Goal: Task Accomplishment & Management: Complete application form

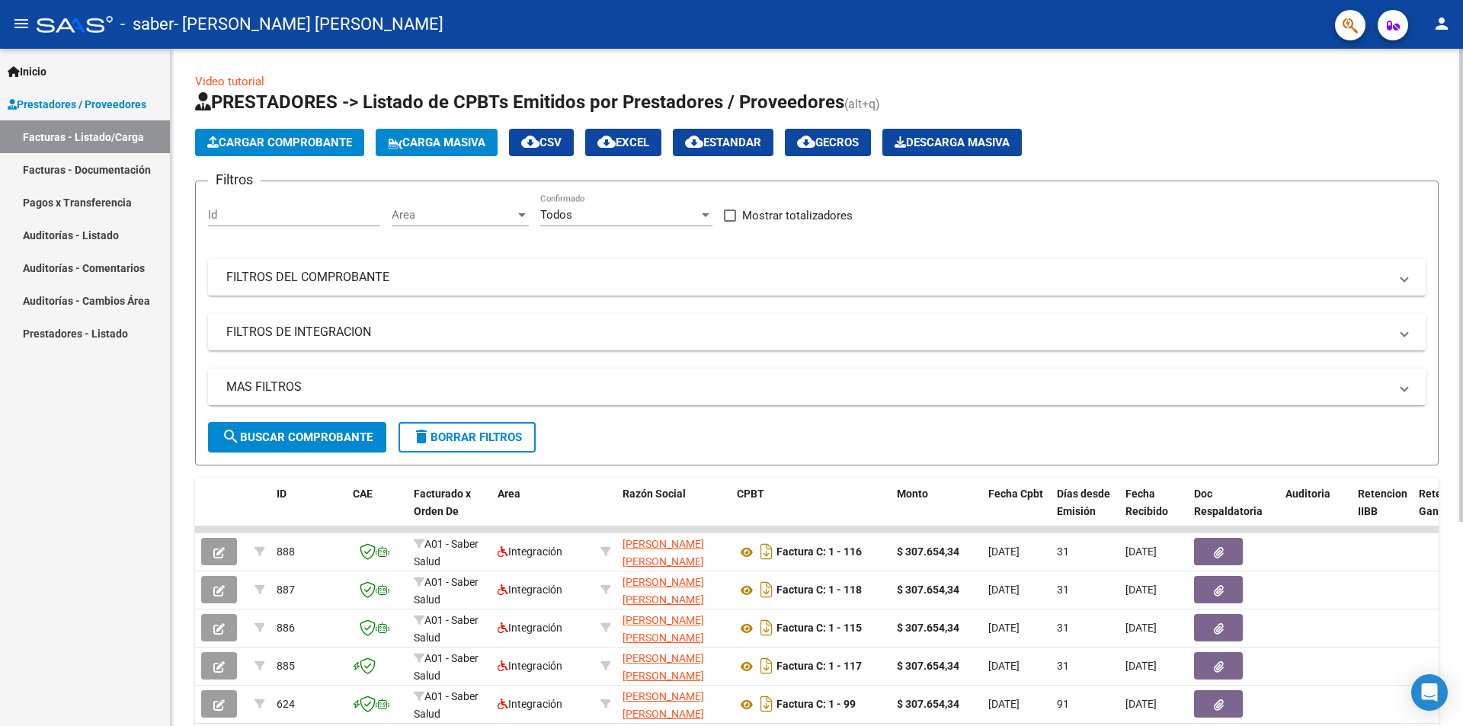
scroll to position [76, 0]
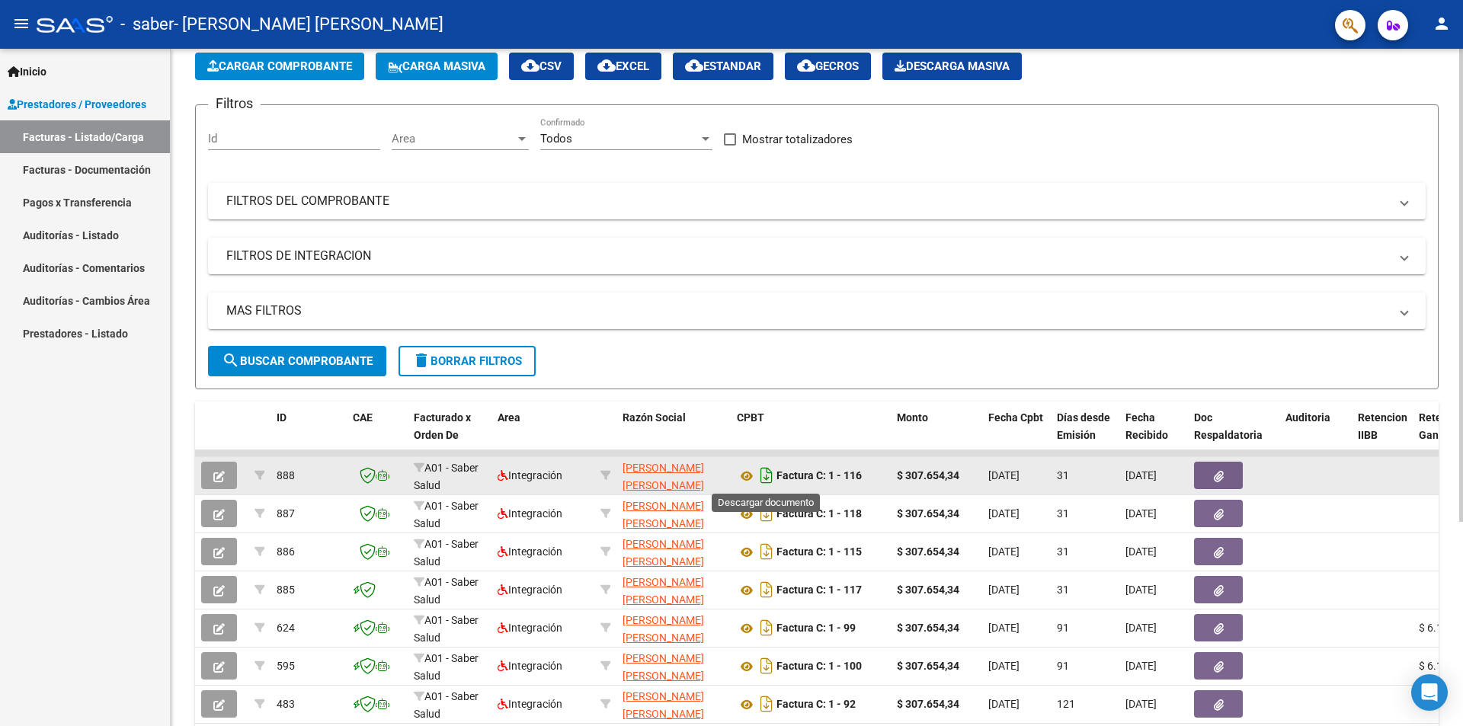
click at [772, 476] on icon "Descargar documento" at bounding box center [767, 475] width 20 height 24
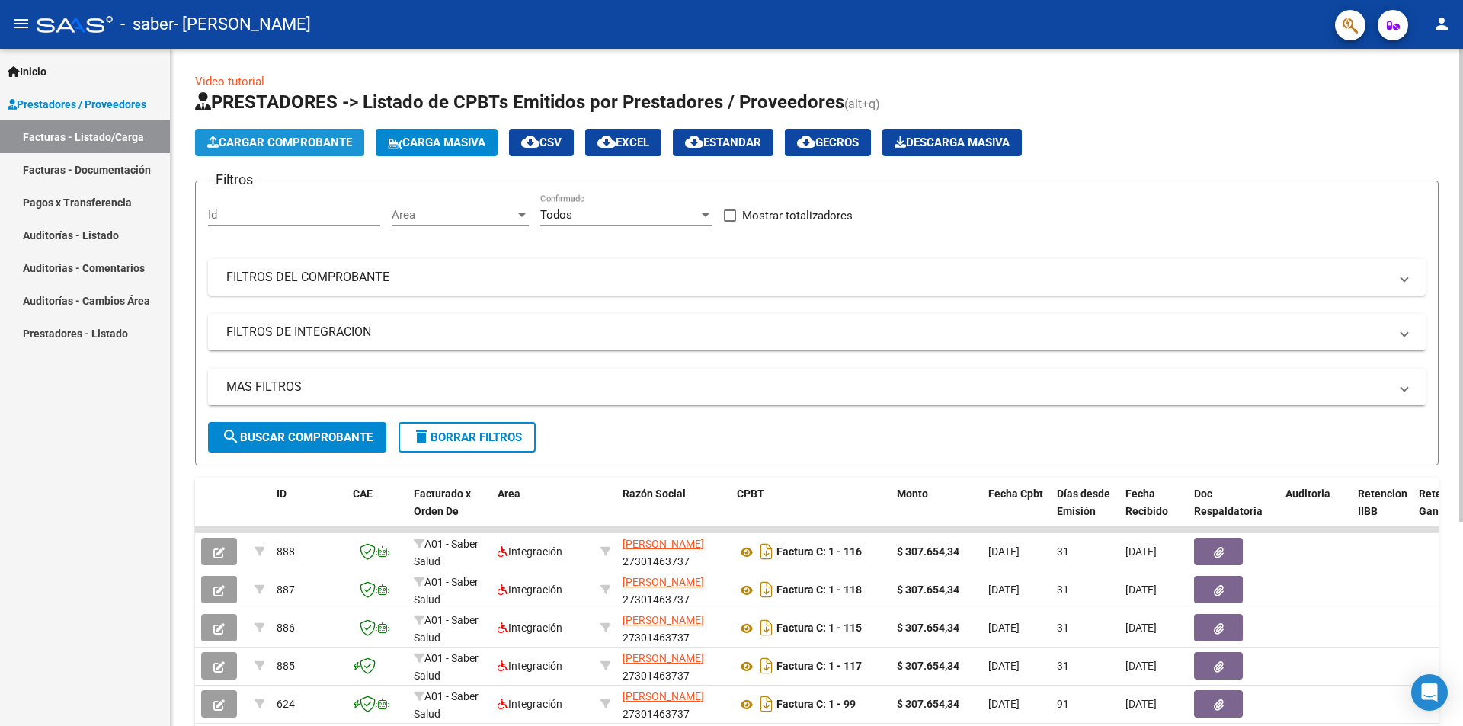
click at [298, 142] on span "Cargar Comprobante" at bounding box center [279, 143] width 145 height 14
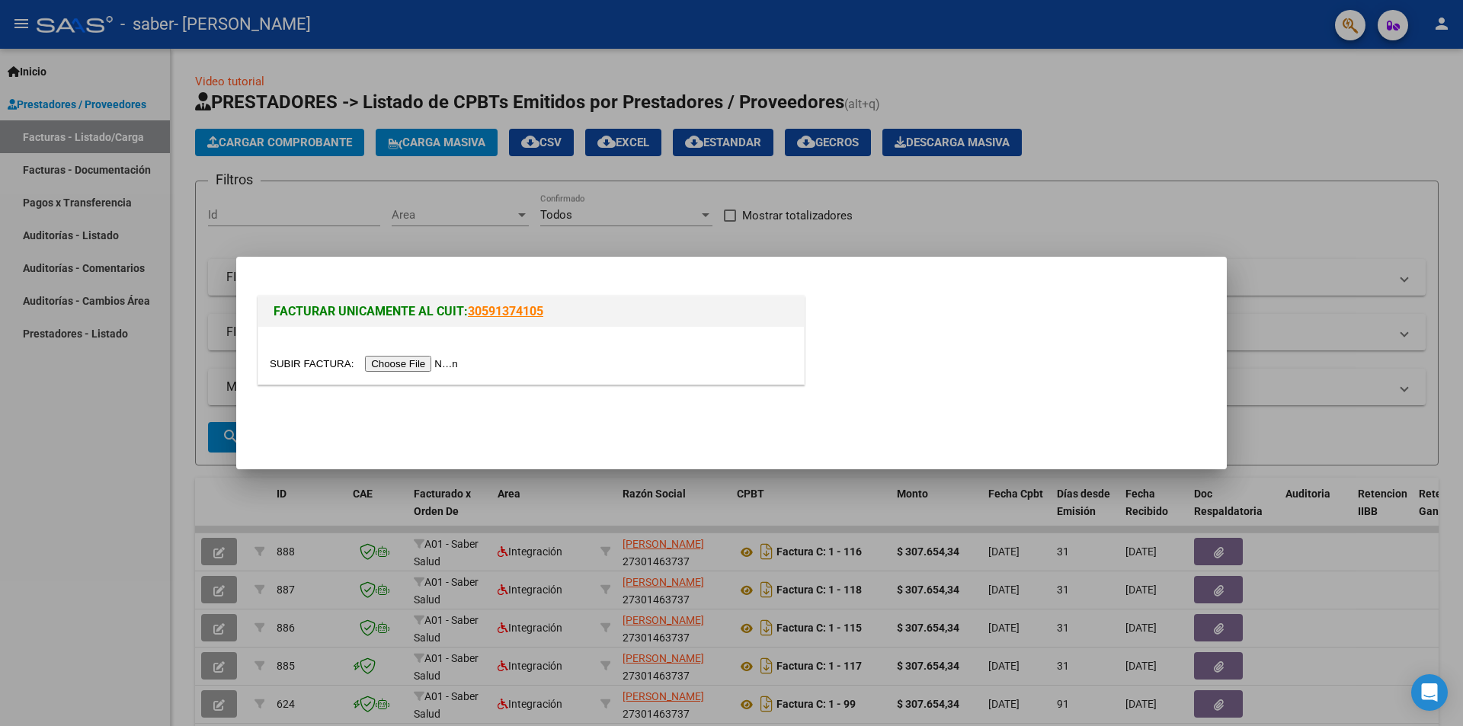
click at [440, 368] on input "file" at bounding box center [366, 364] width 193 height 16
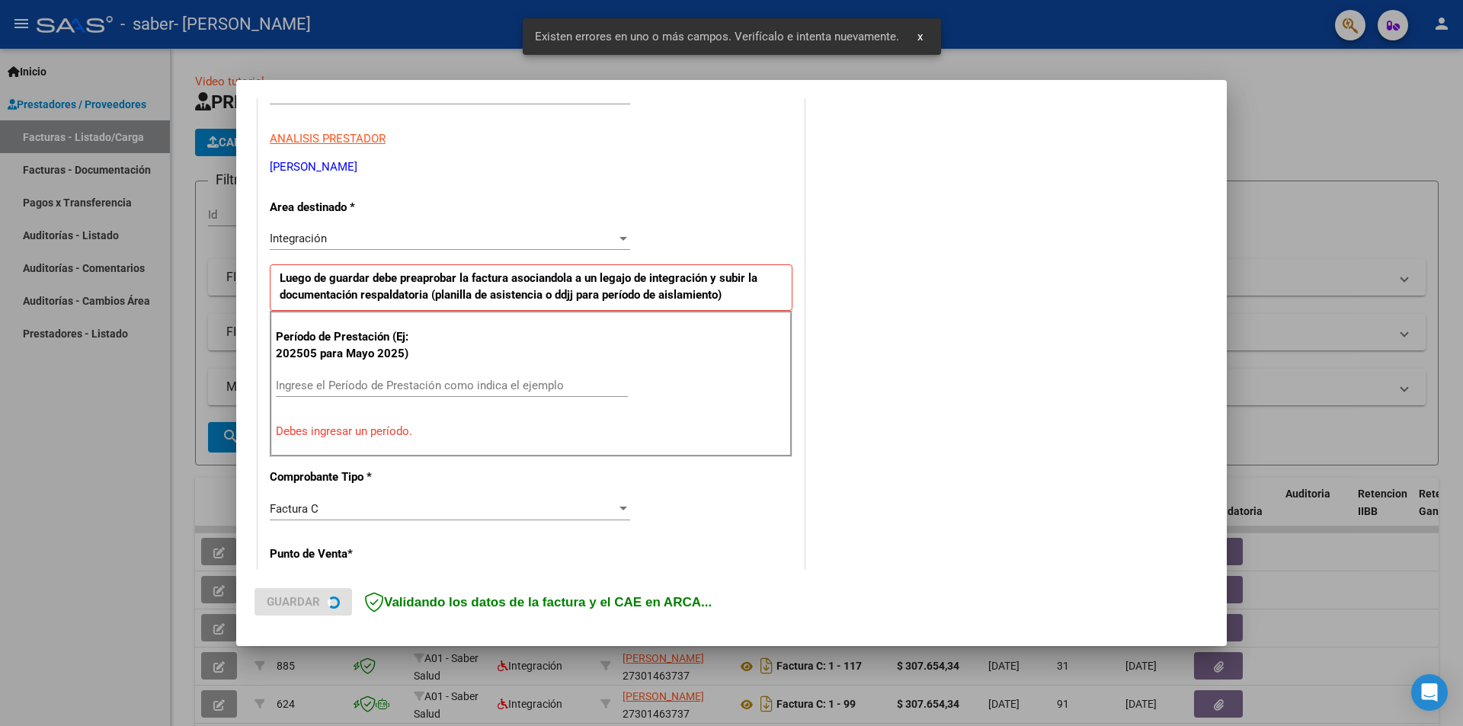
scroll to position [266, 0]
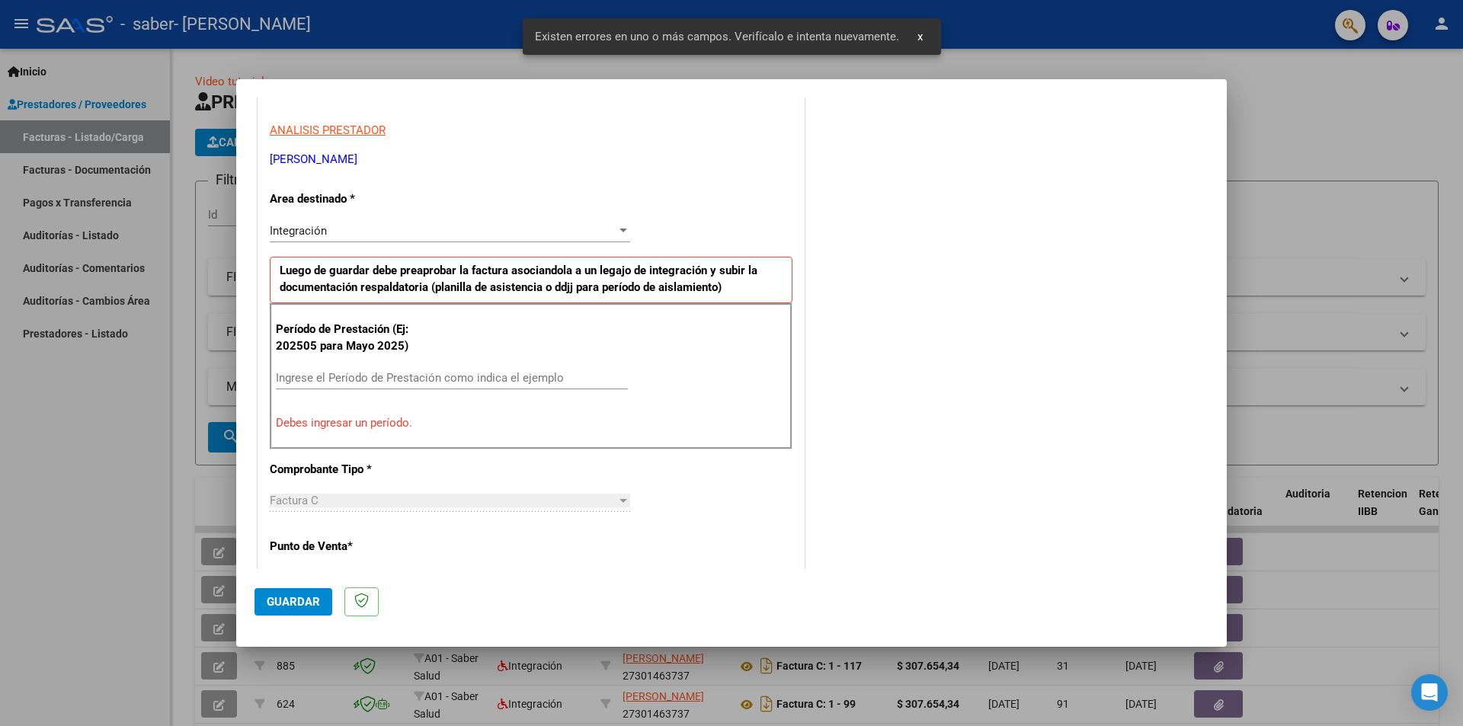
click at [356, 367] on div "Ingrese el Período de Prestación como indica el ejemplo" at bounding box center [452, 377] width 352 height 23
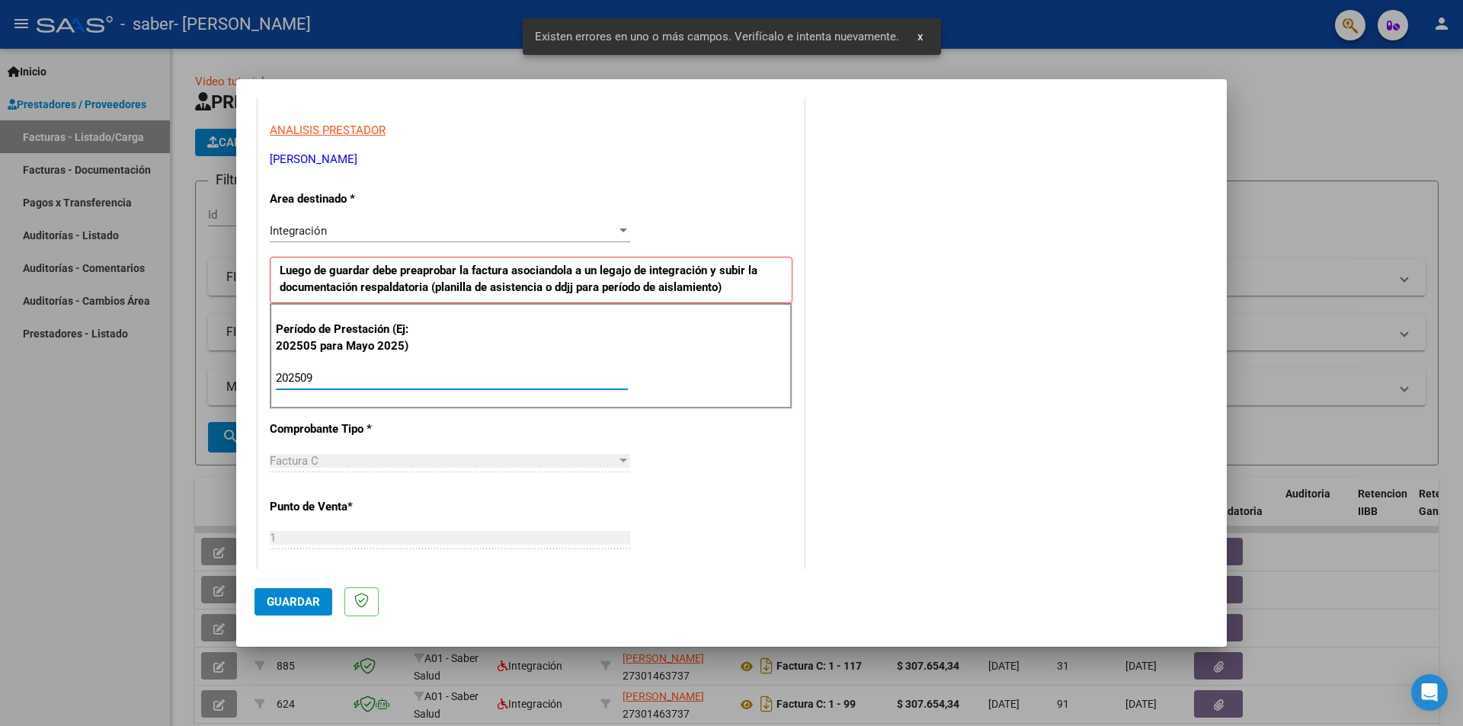
type input "202509"
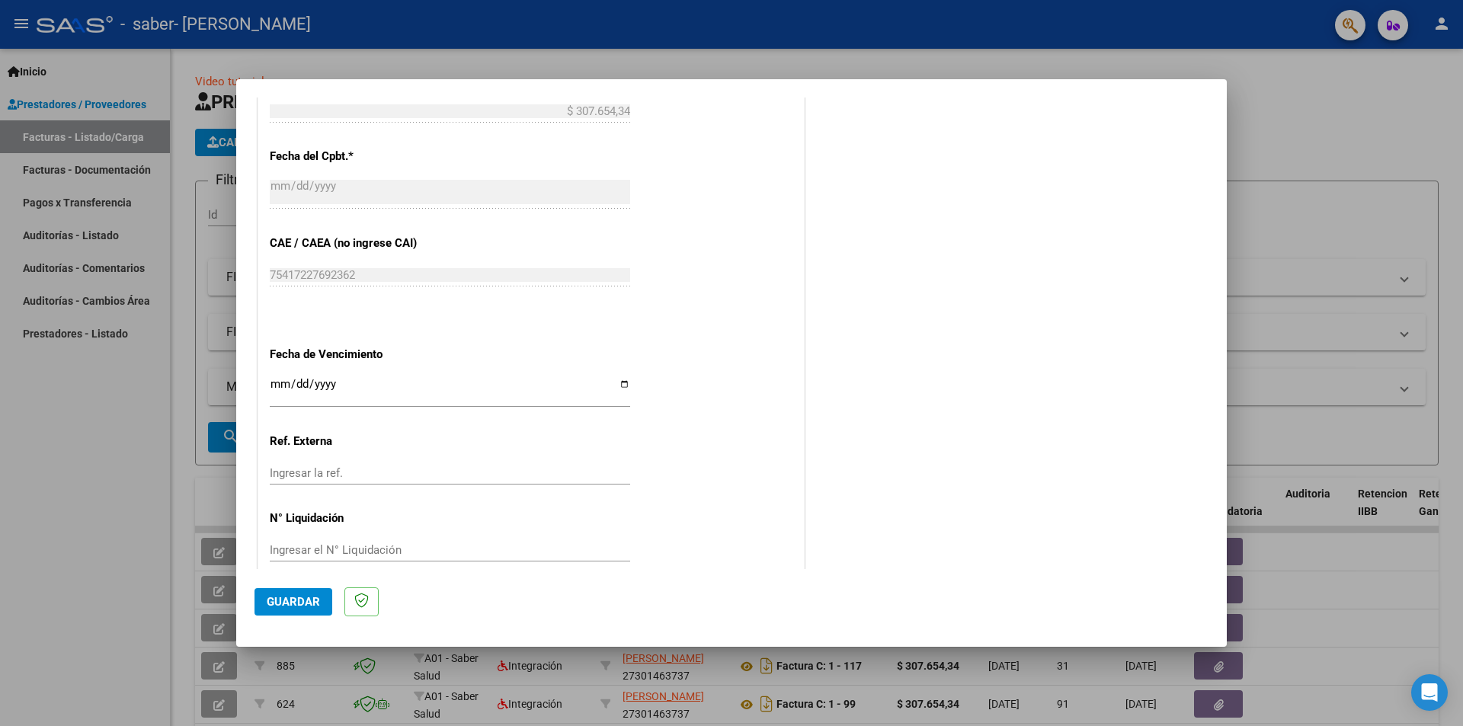
scroll to position [869, 0]
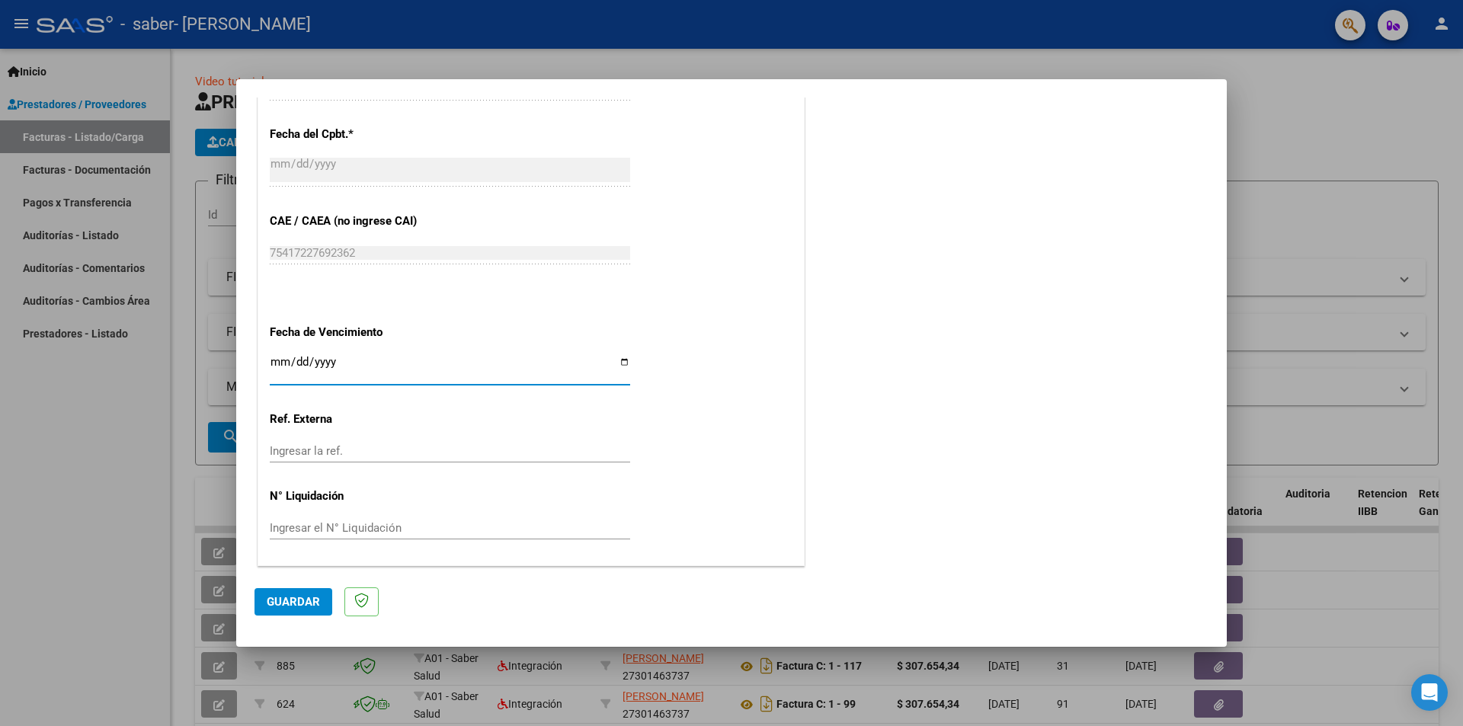
click at [357, 358] on input "Ingresar la fecha" at bounding box center [450, 368] width 360 height 24
type input "2025-10-19"
click at [292, 608] on span "Guardar" at bounding box center [293, 602] width 53 height 14
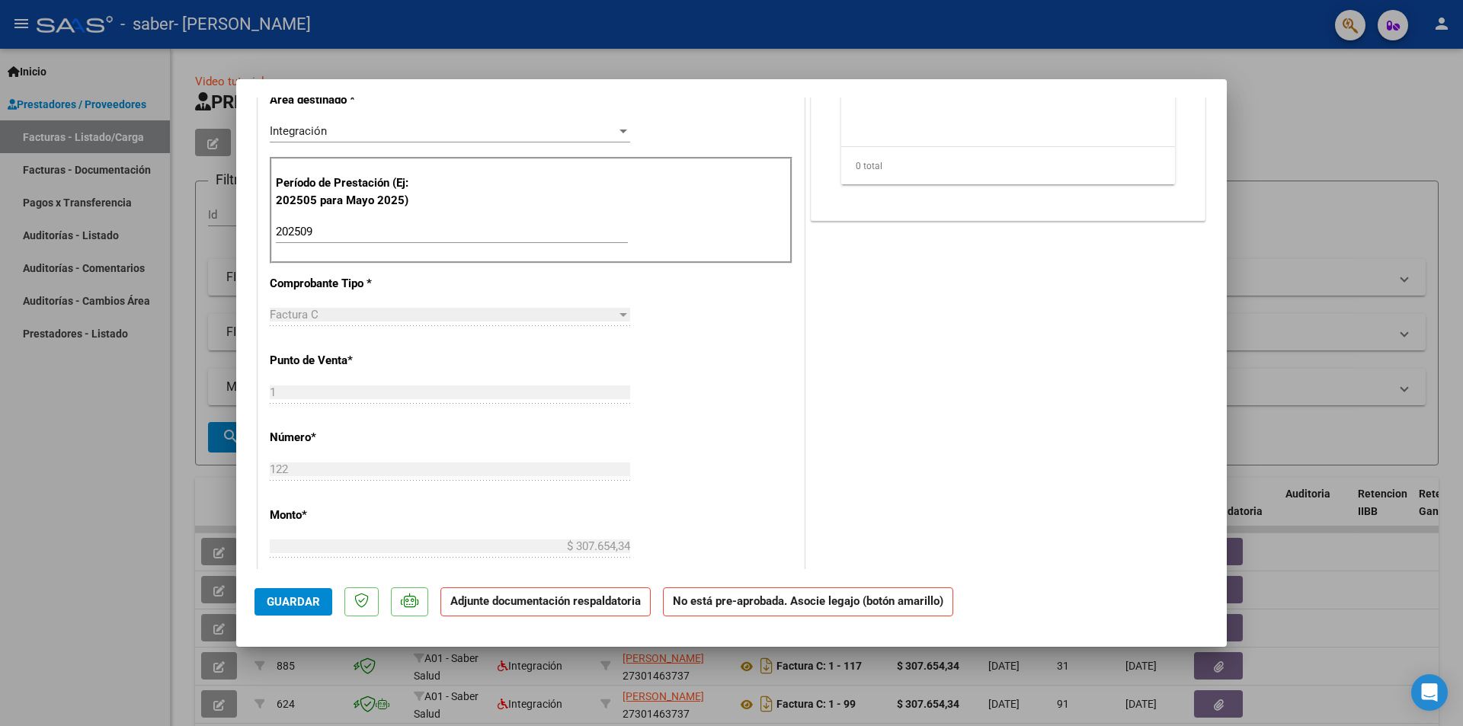
scroll to position [0, 0]
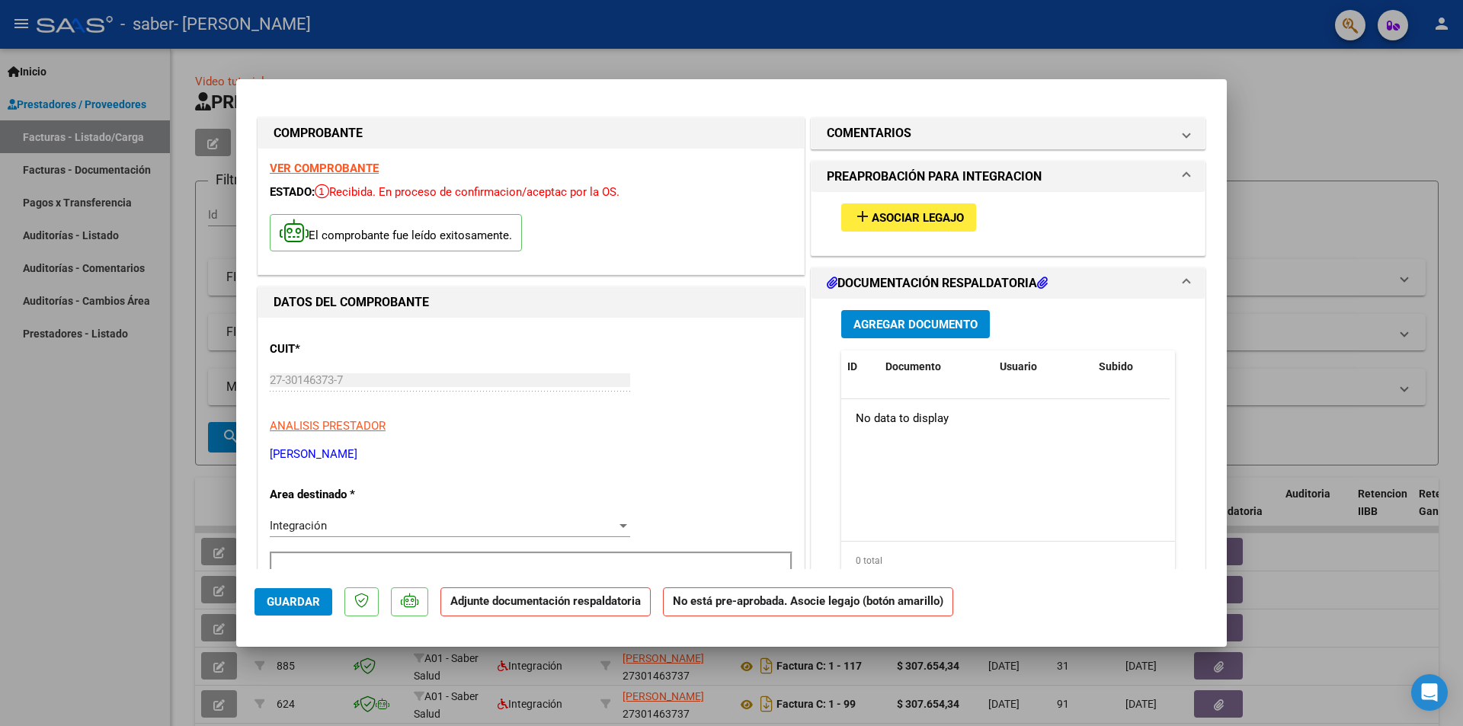
click at [935, 213] on span "Asociar Legajo" at bounding box center [918, 218] width 92 height 14
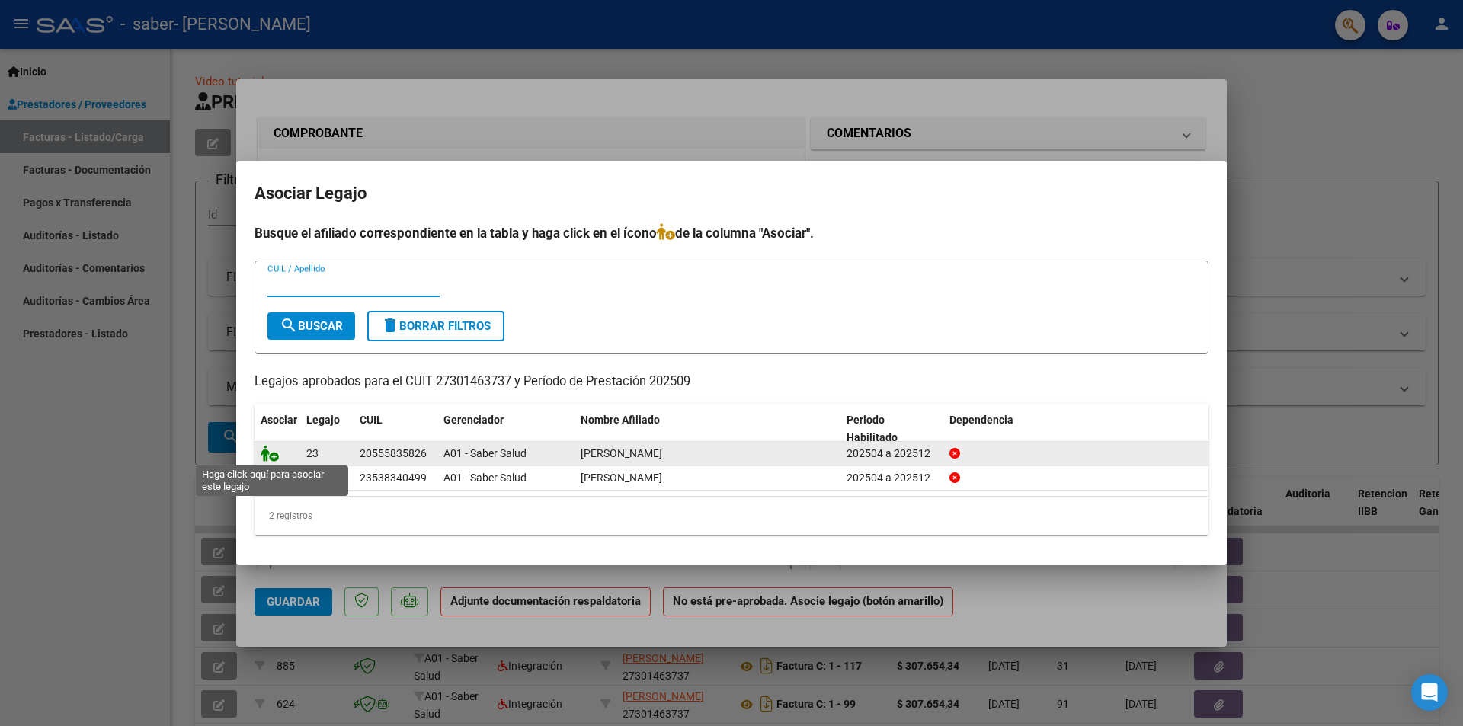
click at [274, 456] on icon at bounding box center [270, 453] width 18 height 17
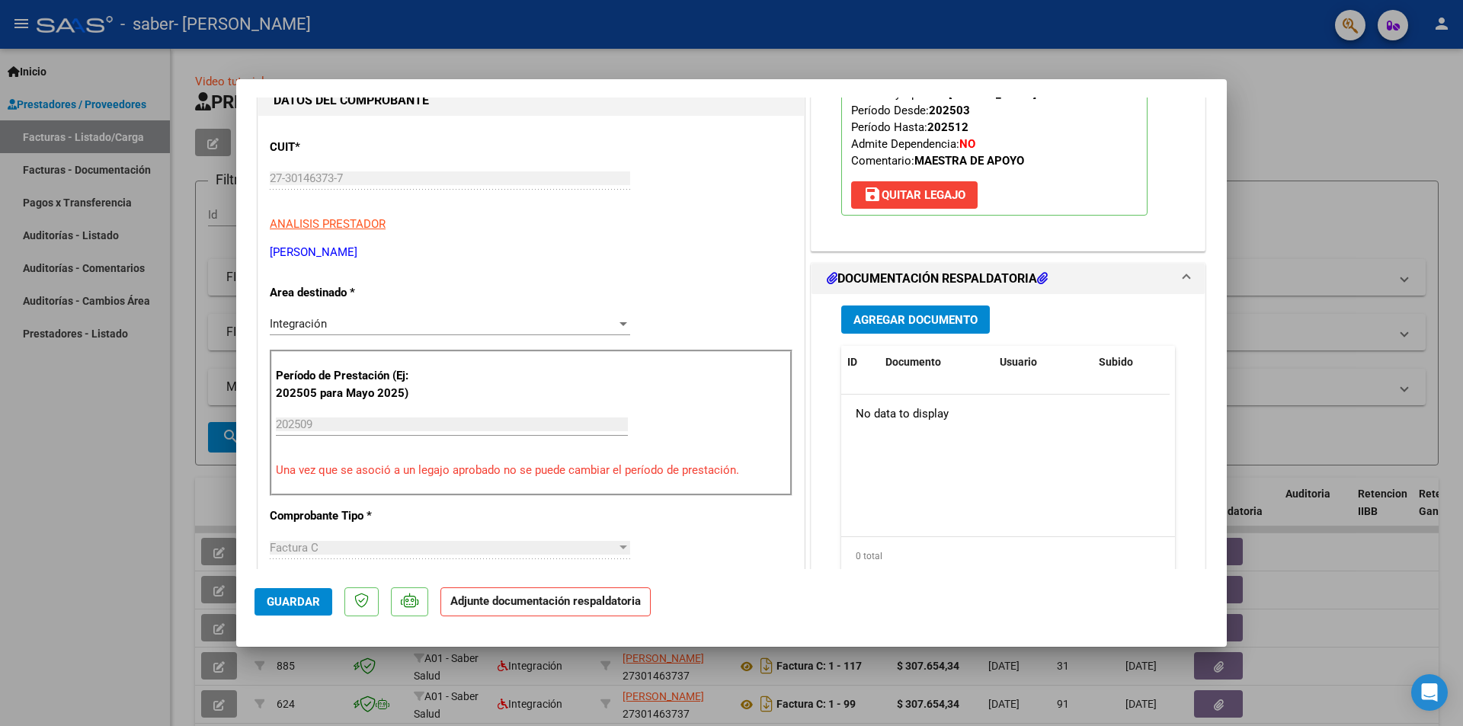
scroll to position [229, 0]
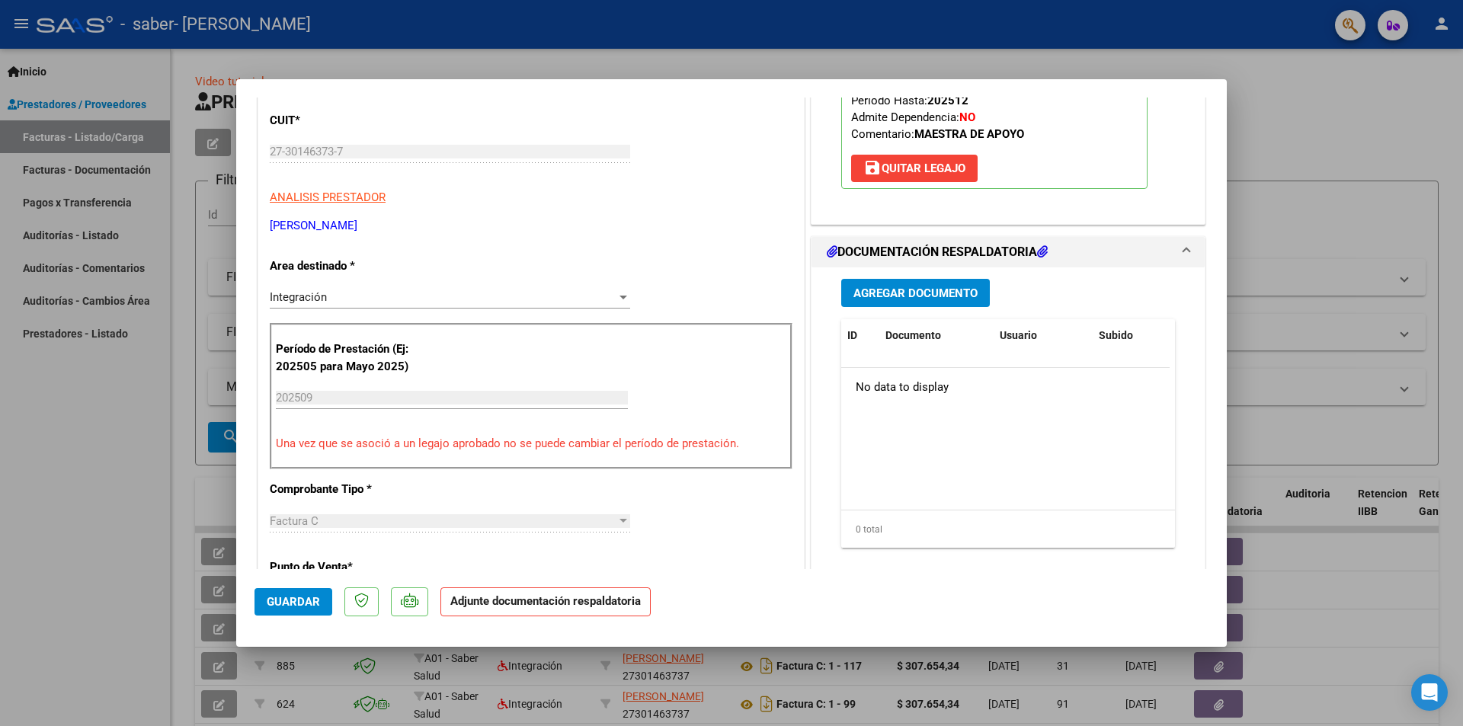
click at [957, 290] on span "Agregar Documento" at bounding box center [915, 293] width 124 height 14
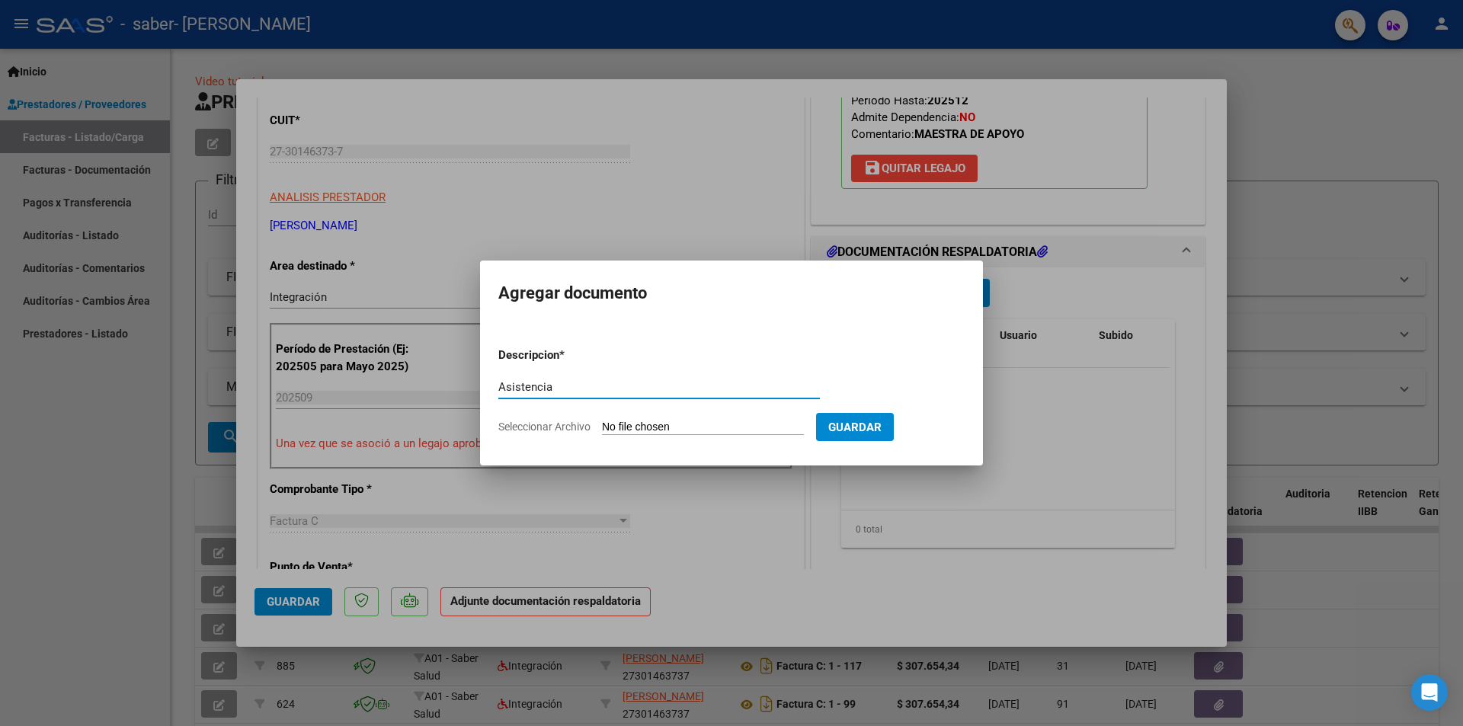
type input "Asistencia"
click at [742, 429] on input "Seleccionar Archivo" at bounding box center [703, 428] width 202 height 14
type input "C:\fakepath\Autorizacion Gomez Valentino 092025.pdf"
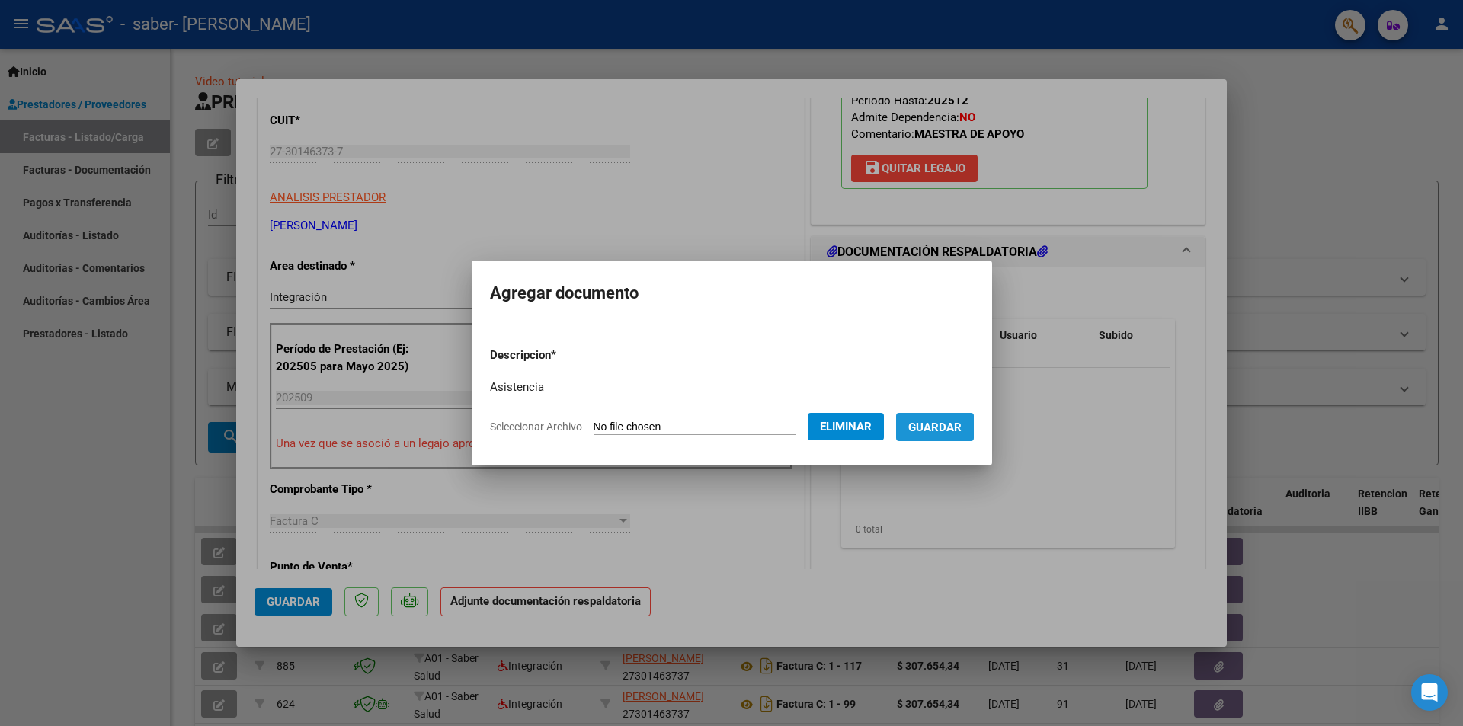
click at [948, 428] on span "Guardar" at bounding box center [934, 428] width 53 height 14
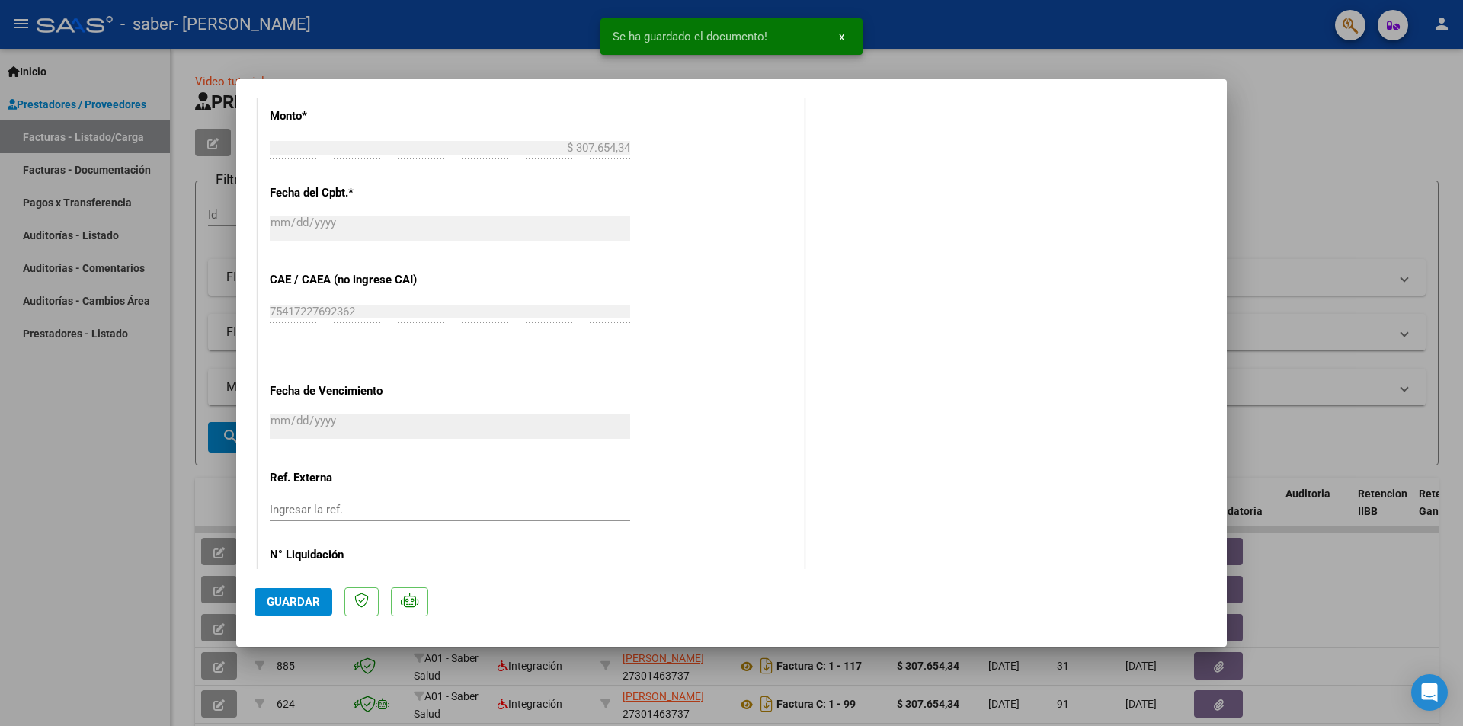
scroll to position [892, 0]
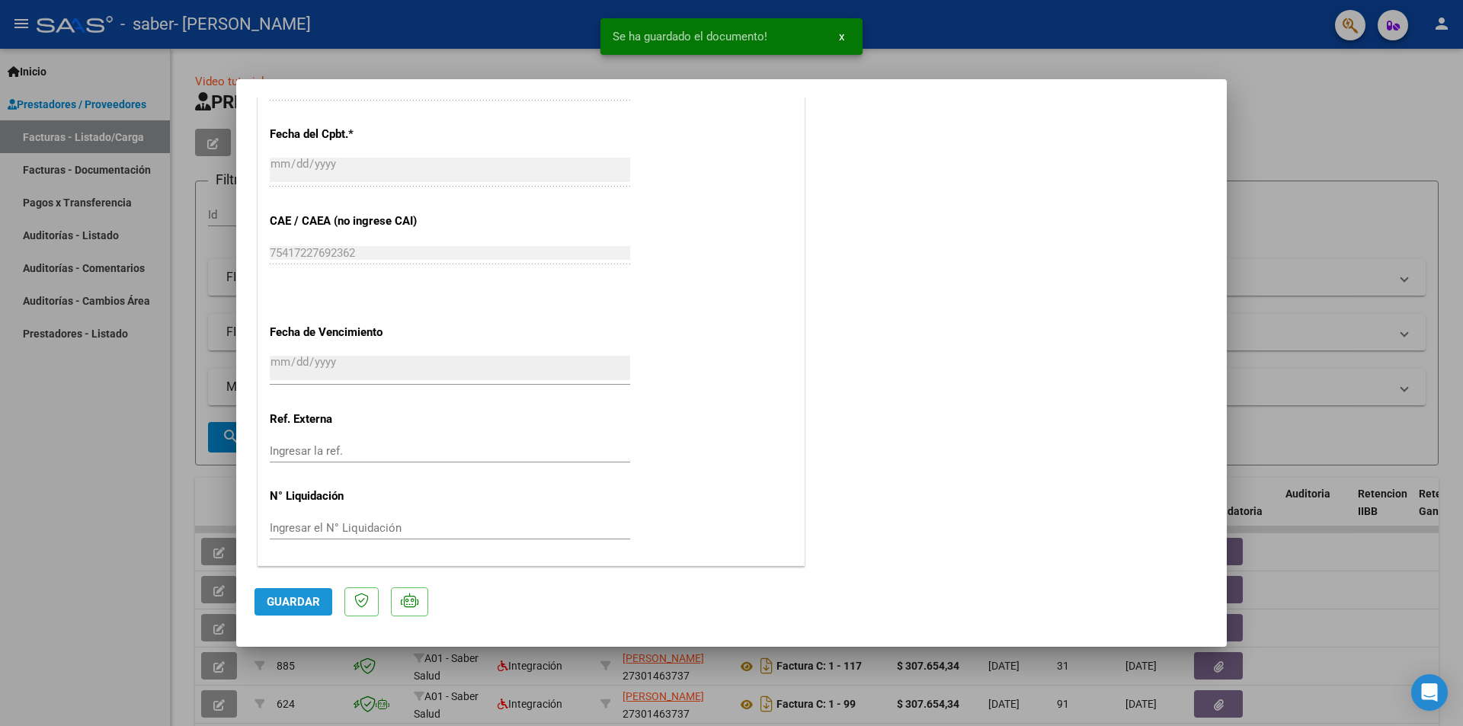
click at [285, 601] on span "Guardar" at bounding box center [293, 602] width 53 height 14
click at [296, 603] on span "Guardar" at bounding box center [293, 602] width 53 height 14
click at [1320, 222] on div at bounding box center [731, 363] width 1463 height 726
type input "$ 0,00"
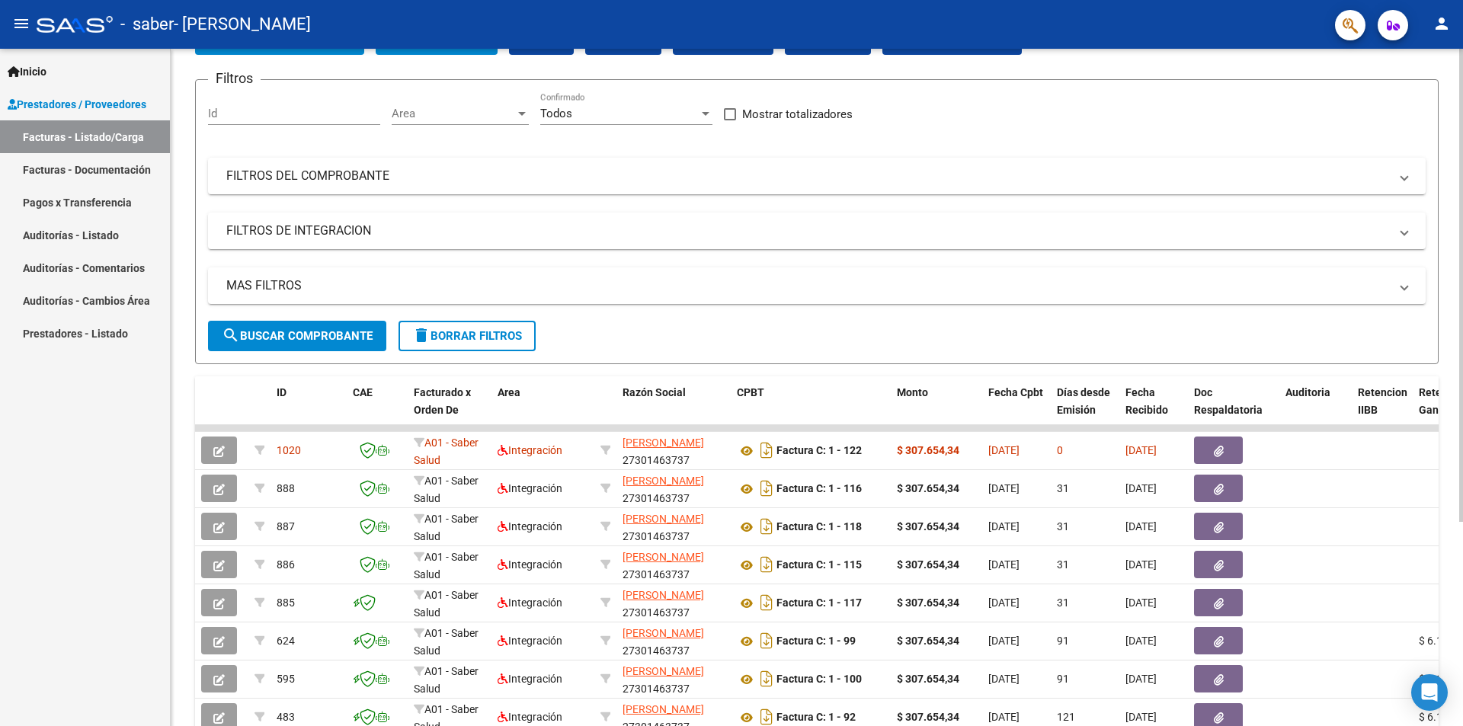
scroll to position [0, 0]
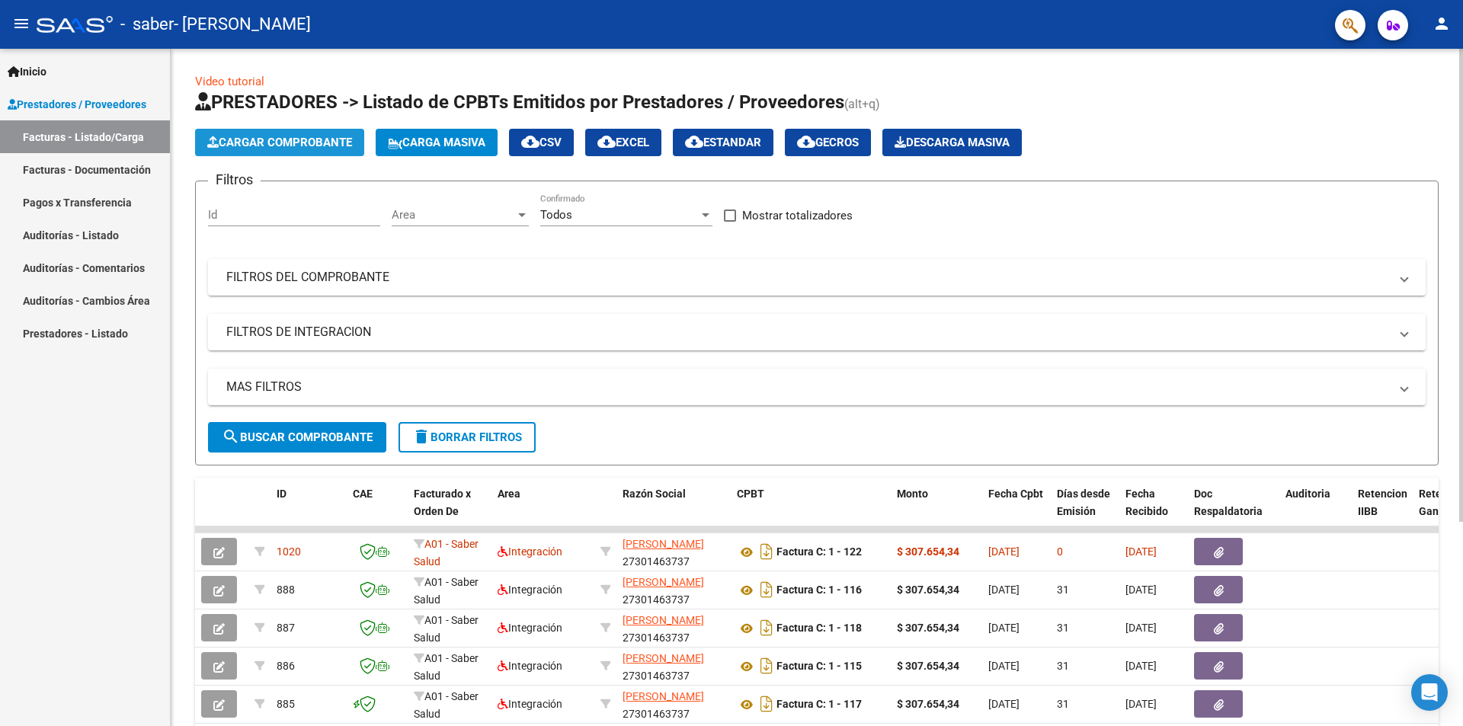
click at [255, 139] on span "Cargar Comprobante" at bounding box center [279, 143] width 145 height 14
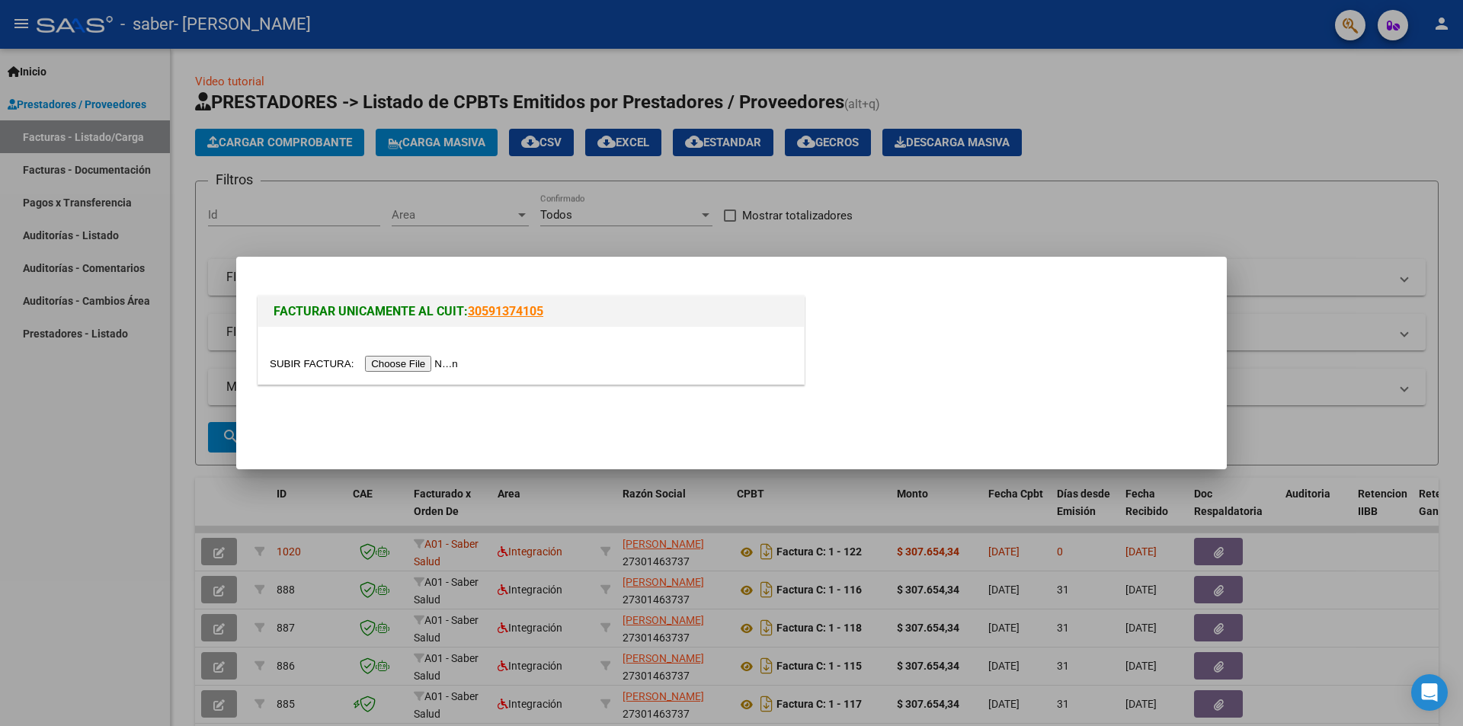
click at [443, 361] on input "file" at bounding box center [366, 364] width 193 height 16
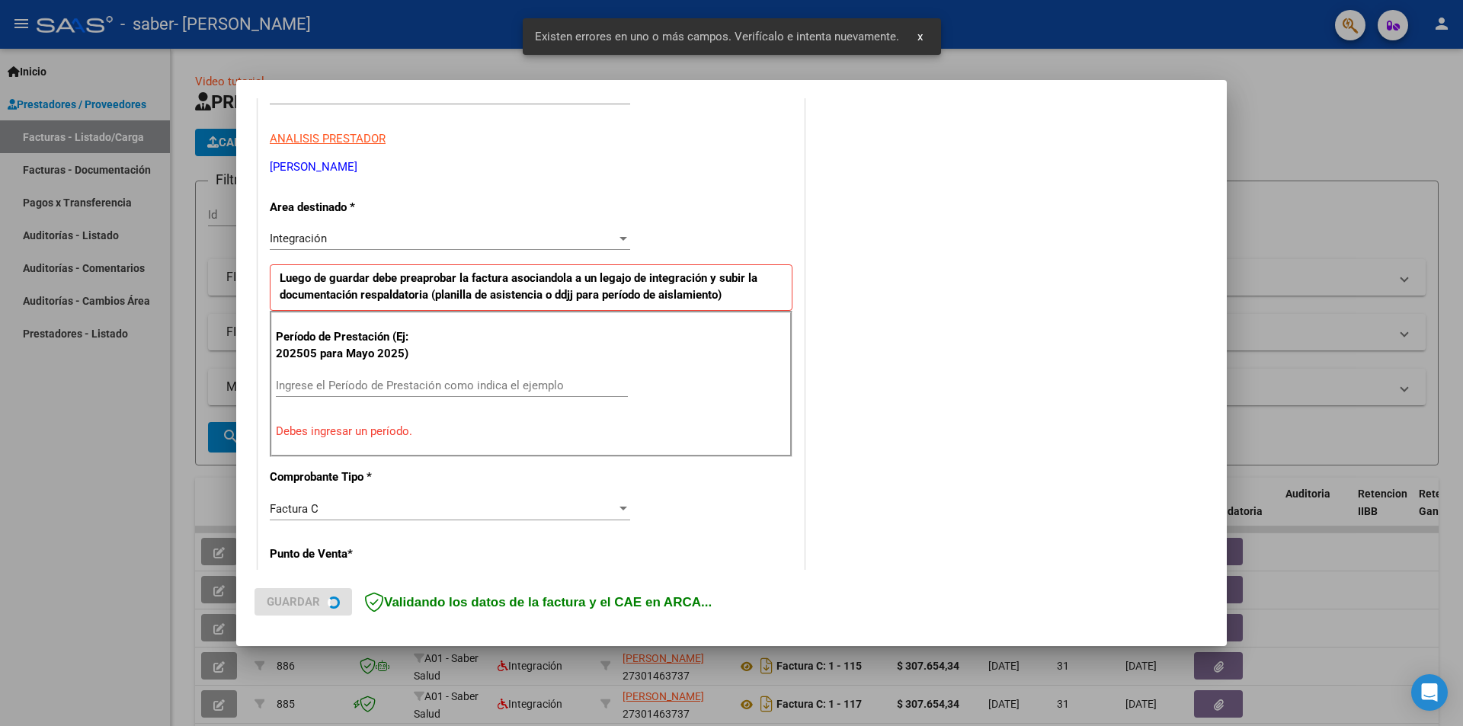
scroll to position [266, 0]
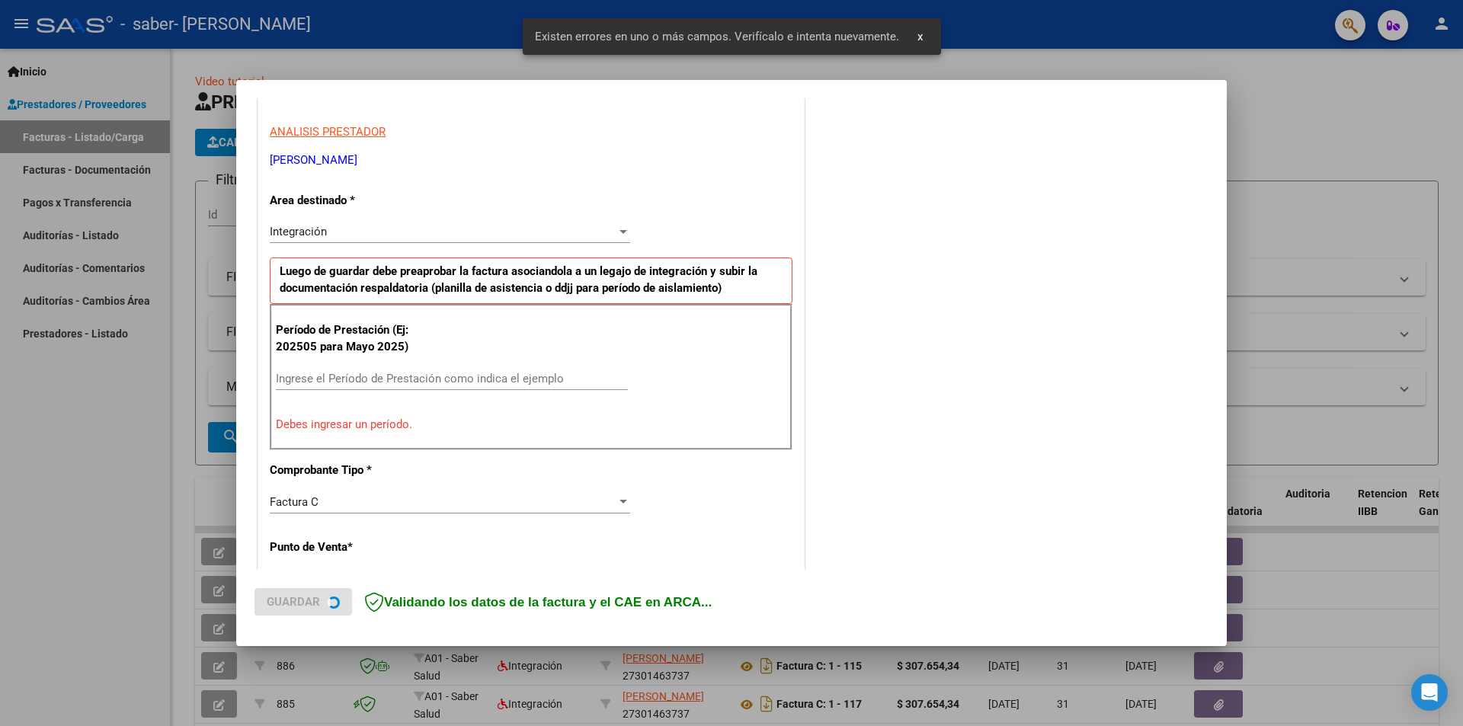
click at [368, 378] on input "Ingrese el Período de Prestación como indica el ejemplo" at bounding box center [452, 379] width 352 height 14
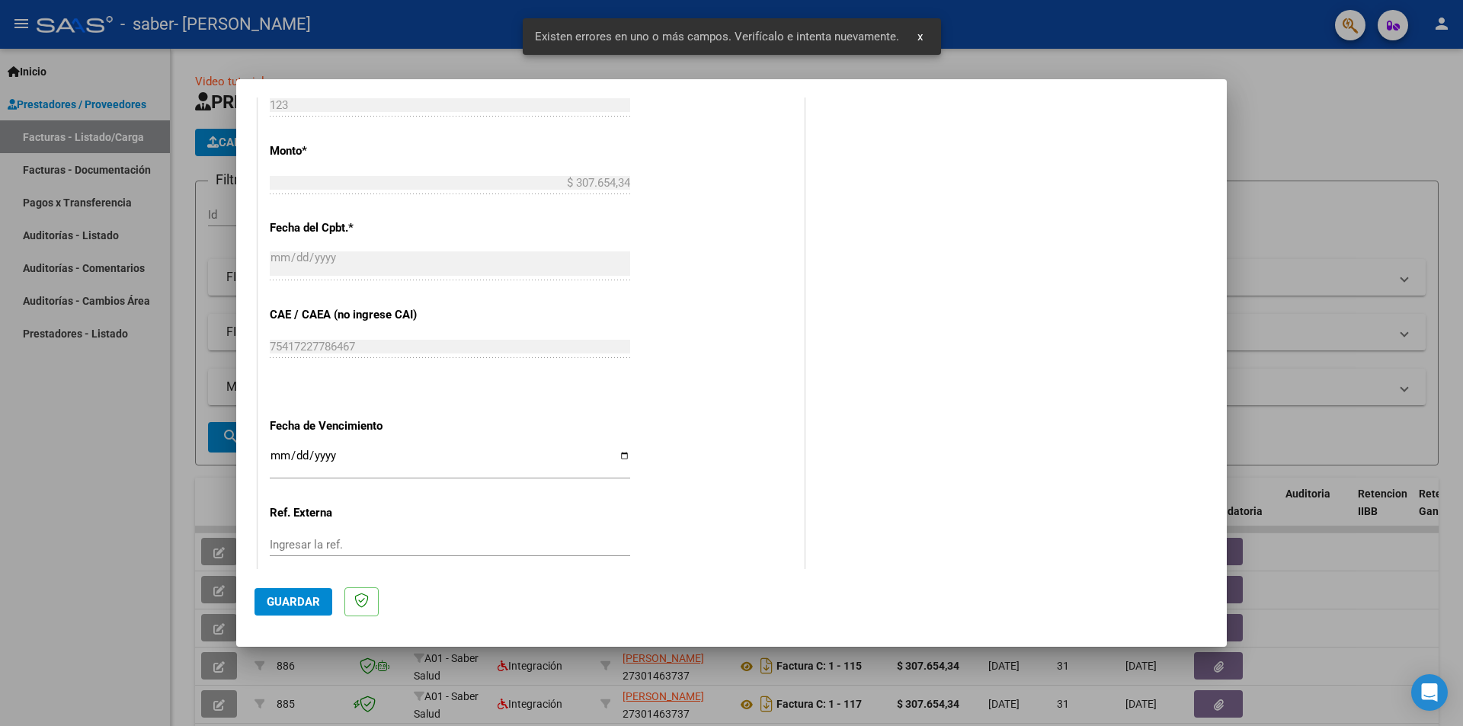
scroll to position [799, 0]
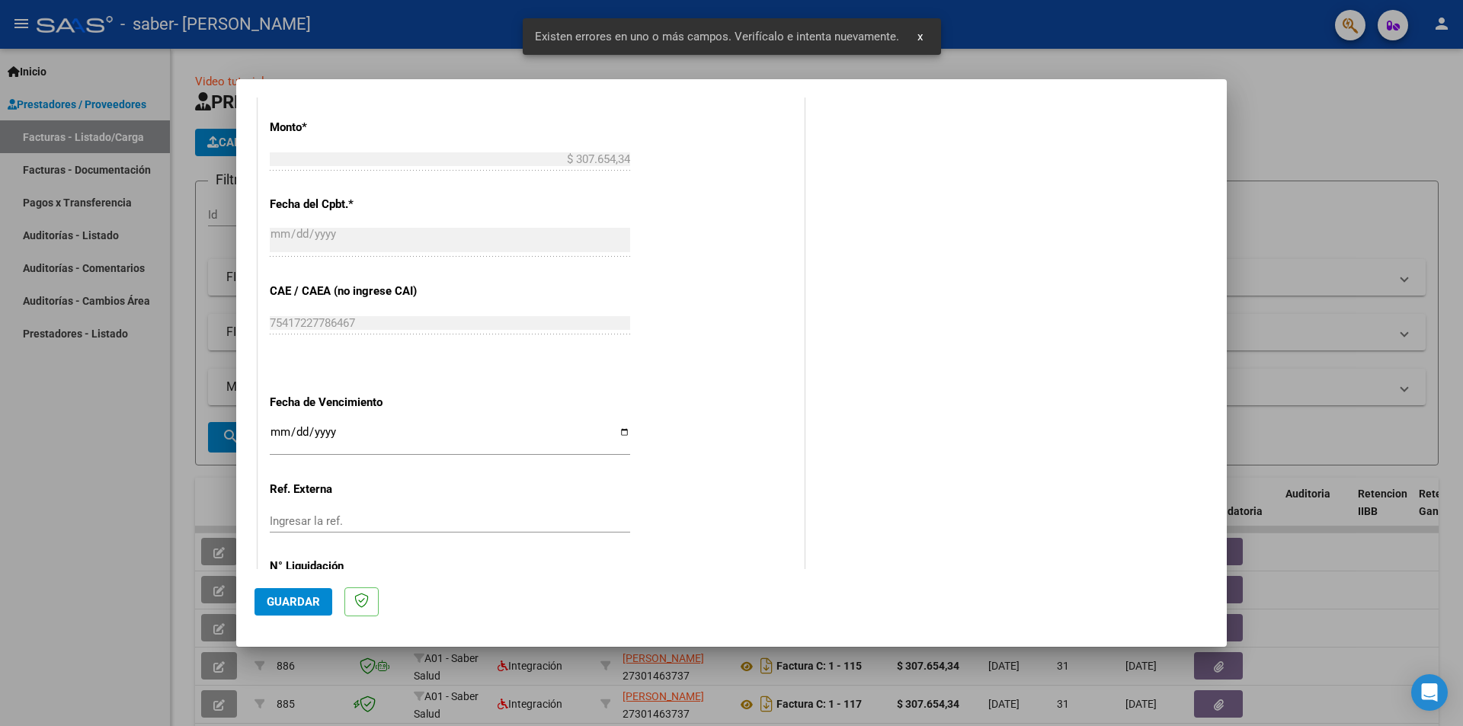
type input "202509"
click at [386, 434] on input "Ingresar la fecha" at bounding box center [450, 438] width 360 height 24
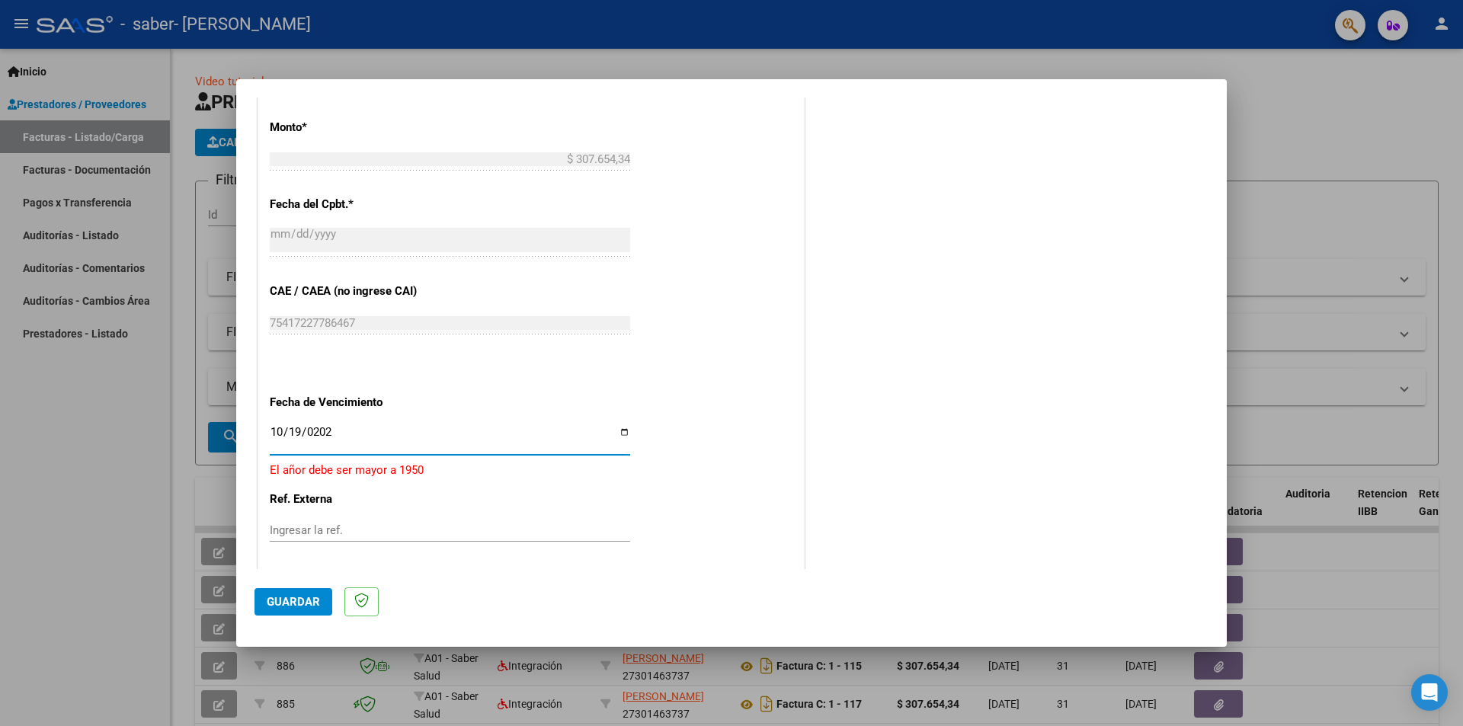
type input "2025-10-19"
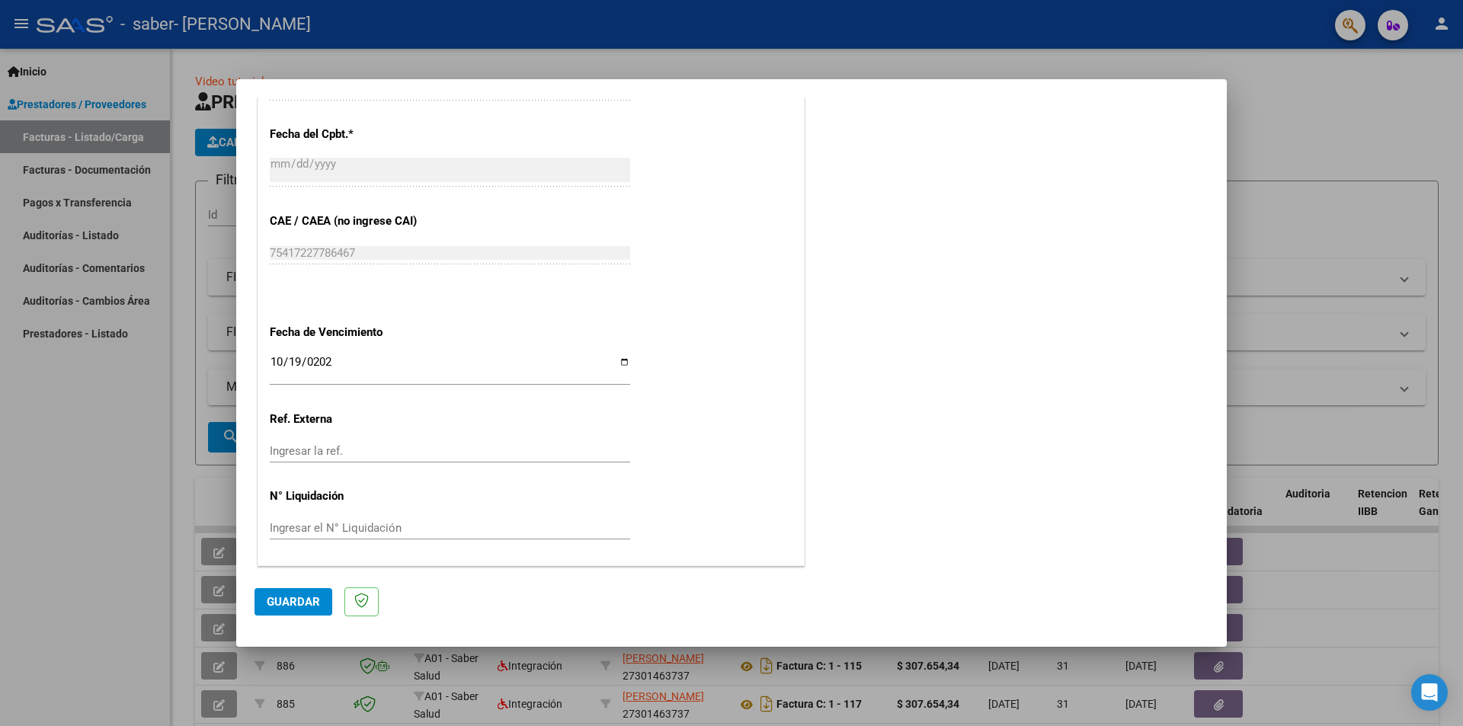
drag, startPoint x: 311, startPoint y: 603, endPoint x: 669, endPoint y: 513, distance: 369.2
click at [669, 513] on mat-dialog-container "COMPROBANTE VER COMPROBANTE El comprobante fue leído exitosamente. DATOS DEL CO…" at bounding box center [731, 363] width 990 height 568
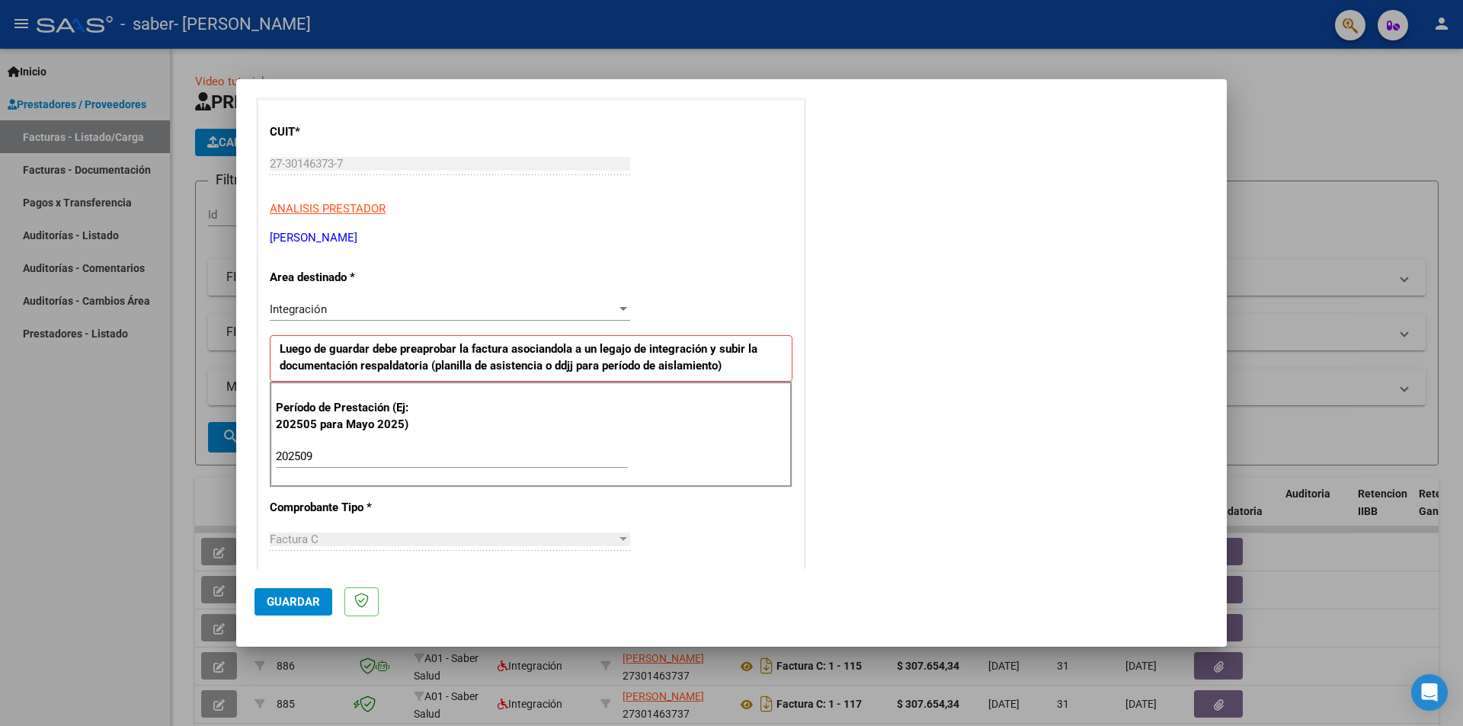
scroll to position [0, 0]
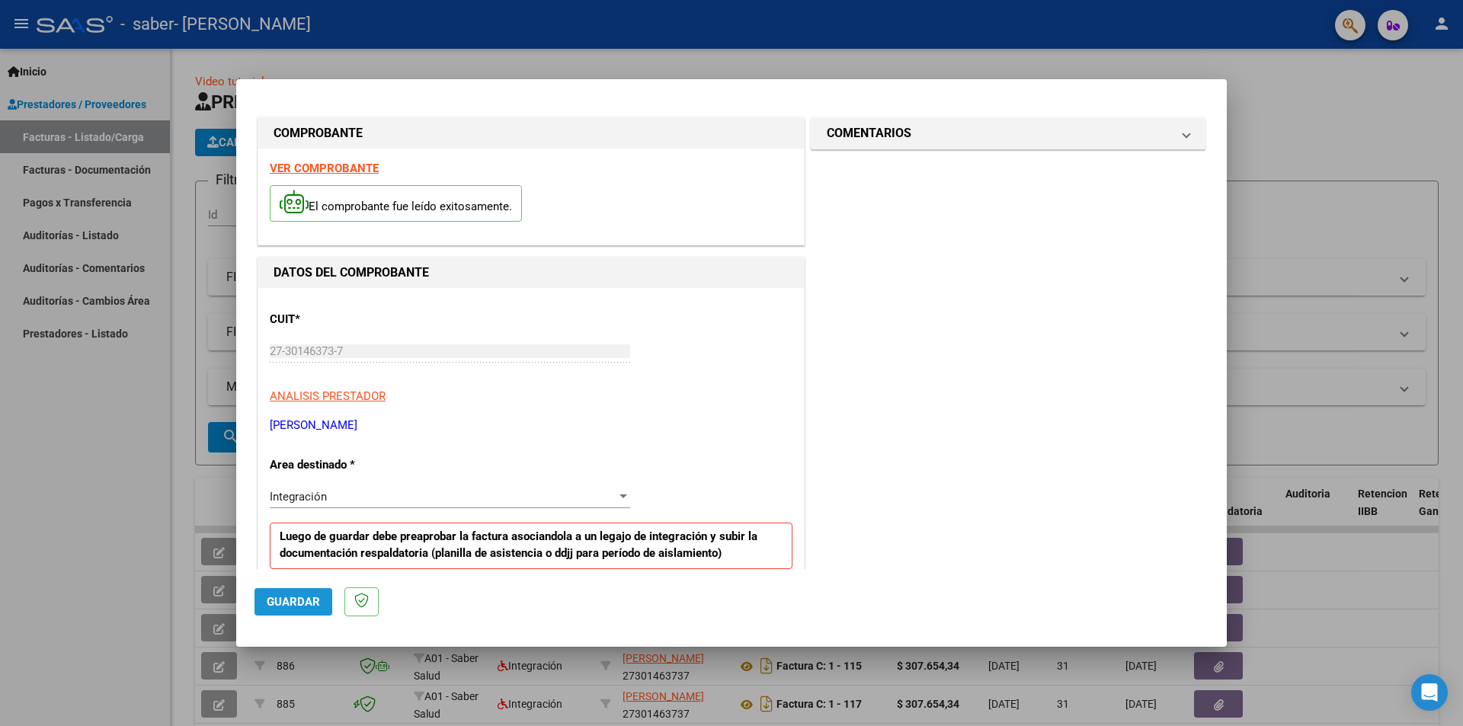
click at [292, 604] on span "Guardar" at bounding box center [293, 602] width 53 height 14
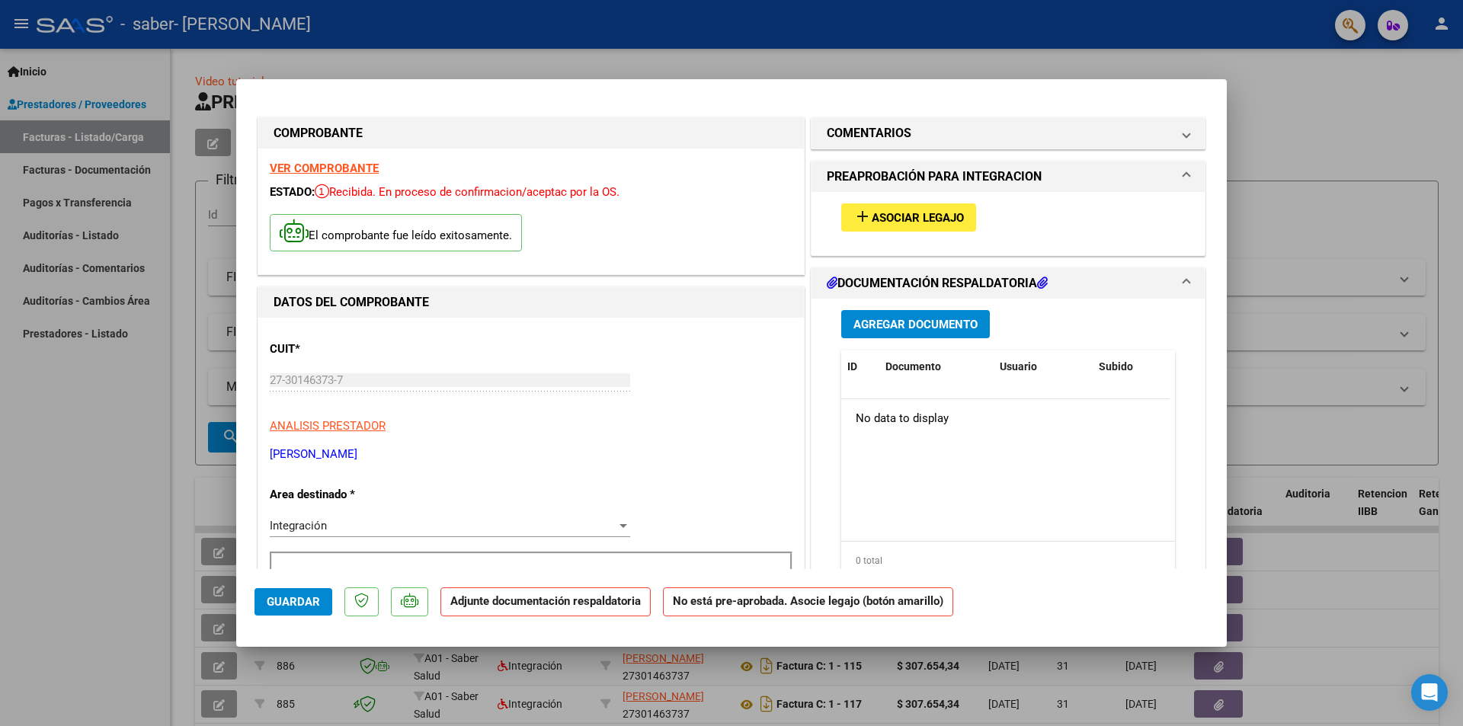
click at [905, 226] on button "add Asociar Legajo" at bounding box center [908, 217] width 135 height 28
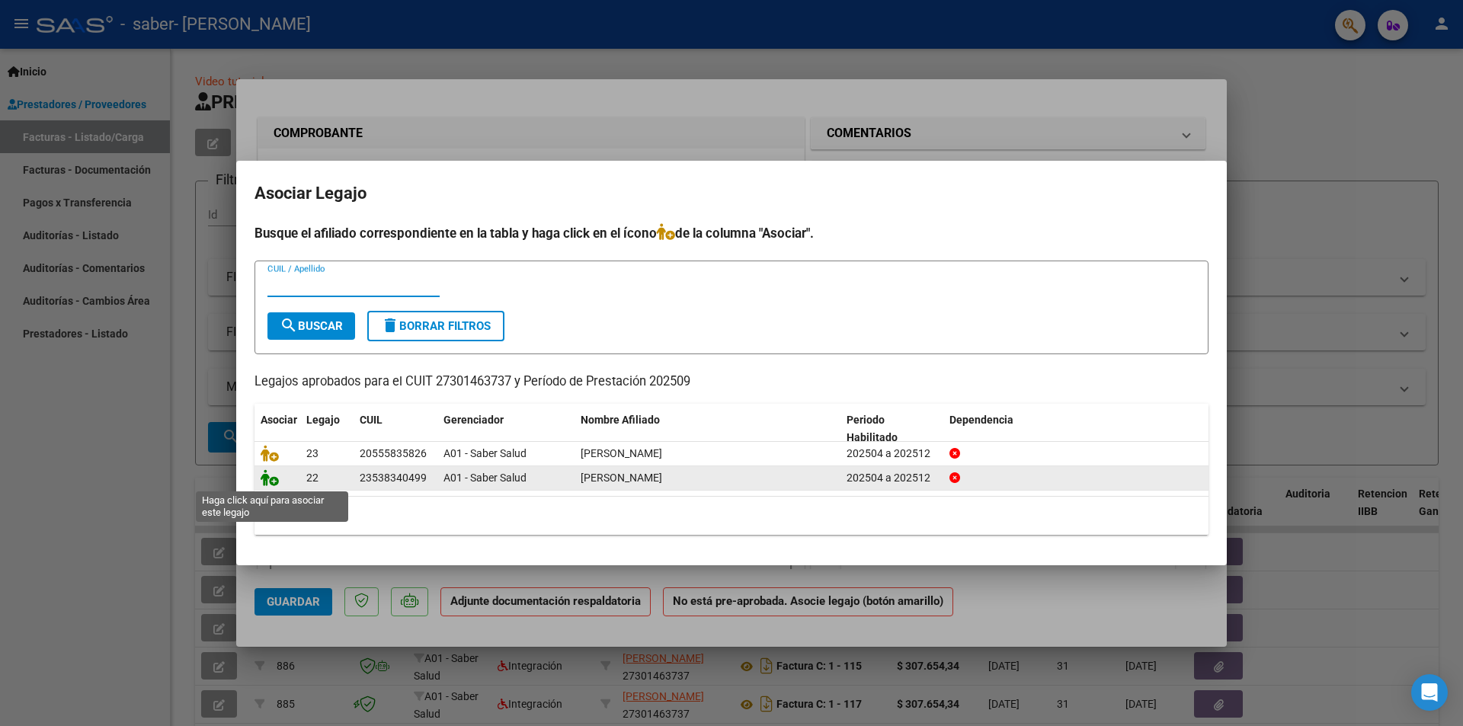
click at [267, 483] on icon at bounding box center [270, 477] width 18 height 17
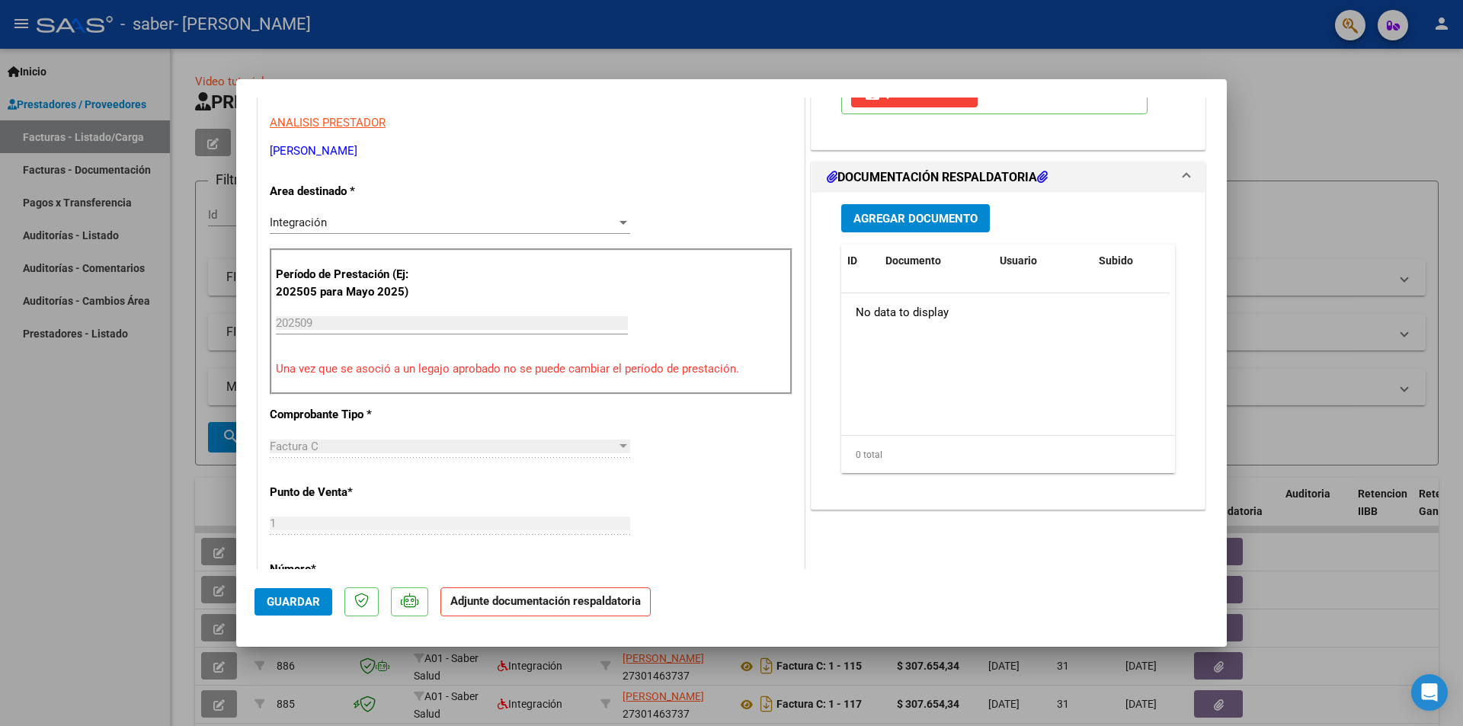
scroll to position [305, 0]
click at [939, 222] on span "Agregar Documento" at bounding box center [915, 217] width 124 height 14
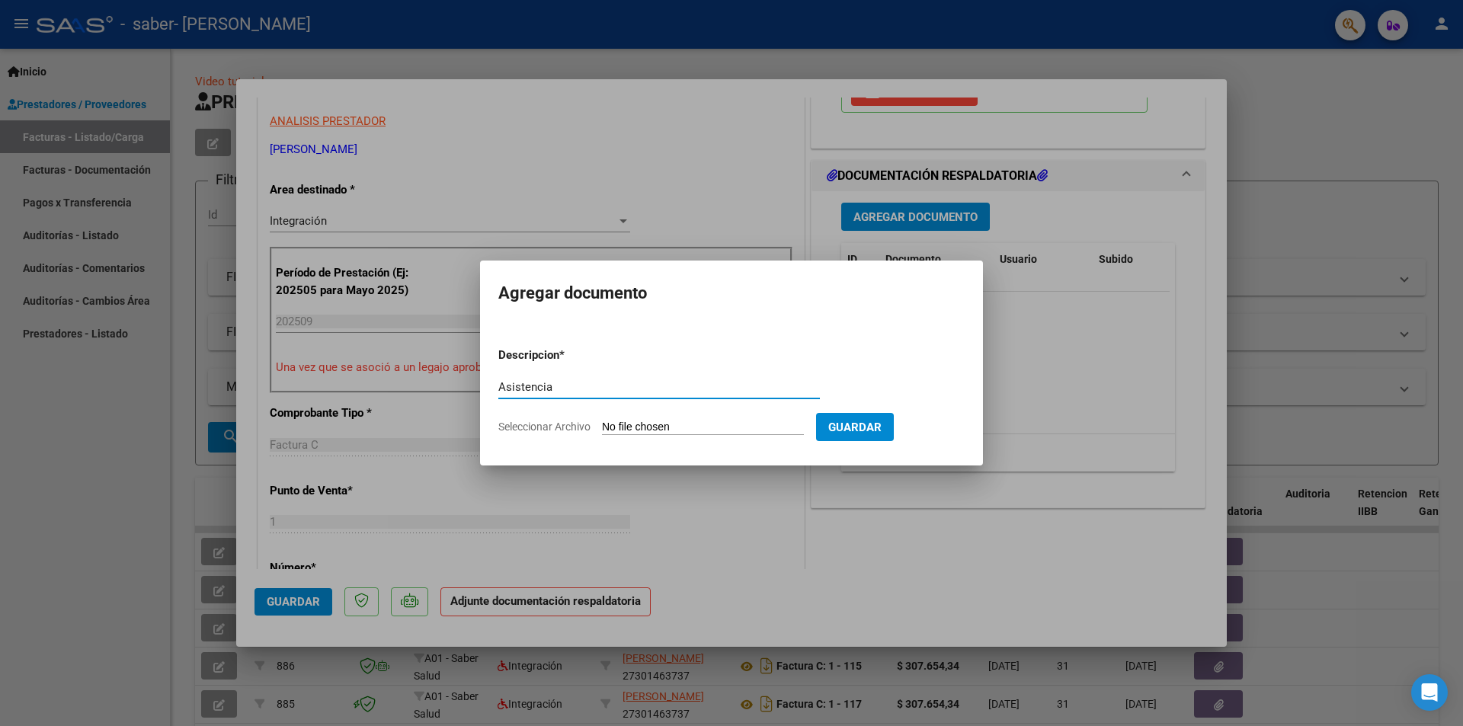
type input "Asistencia"
click at [680, 424] on input "Seleccionar Archivo" at bounding box center [703, 428] width 202 height 14
type input "C:\fakepath\Autorizacion Gomez Tomas 092025.pdf"
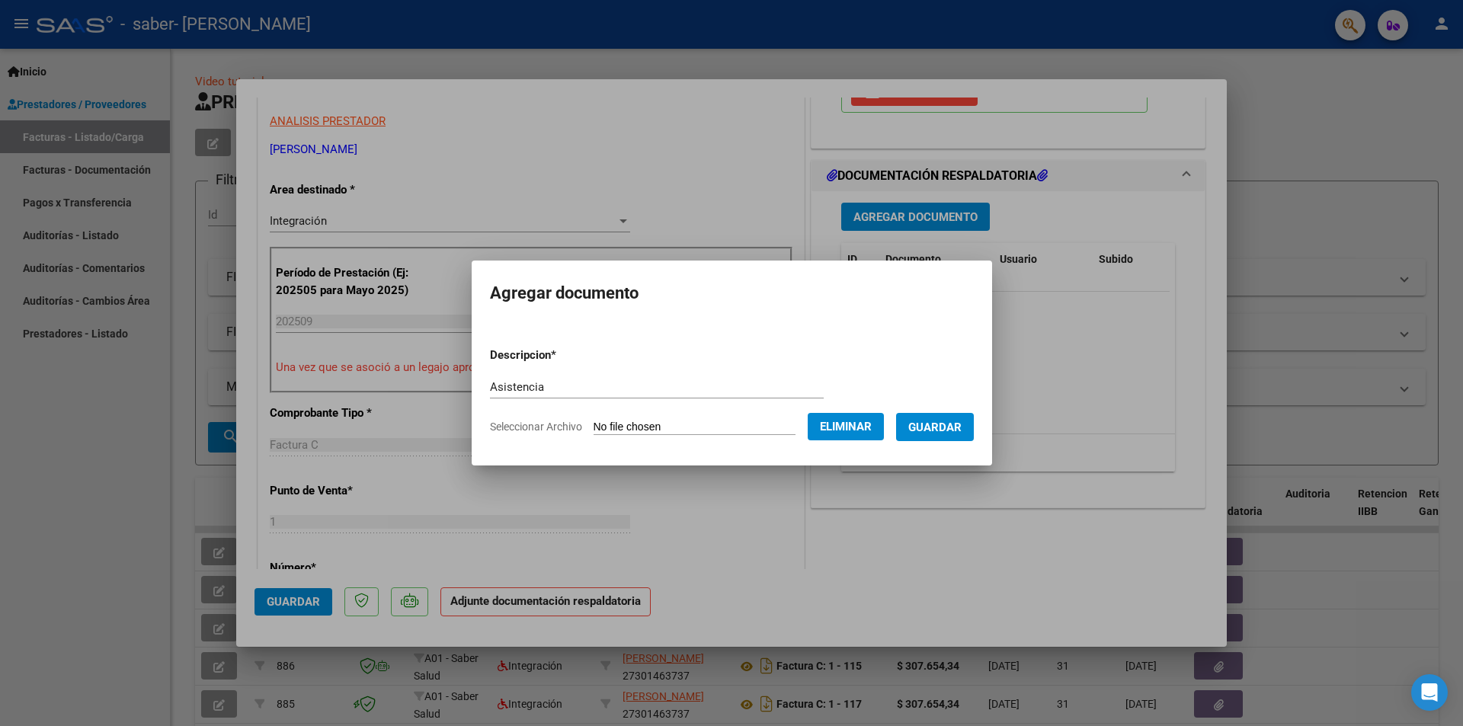
click at [936, 432] on span "Guardar" at bounding box center [934, 428] width 53 height 14
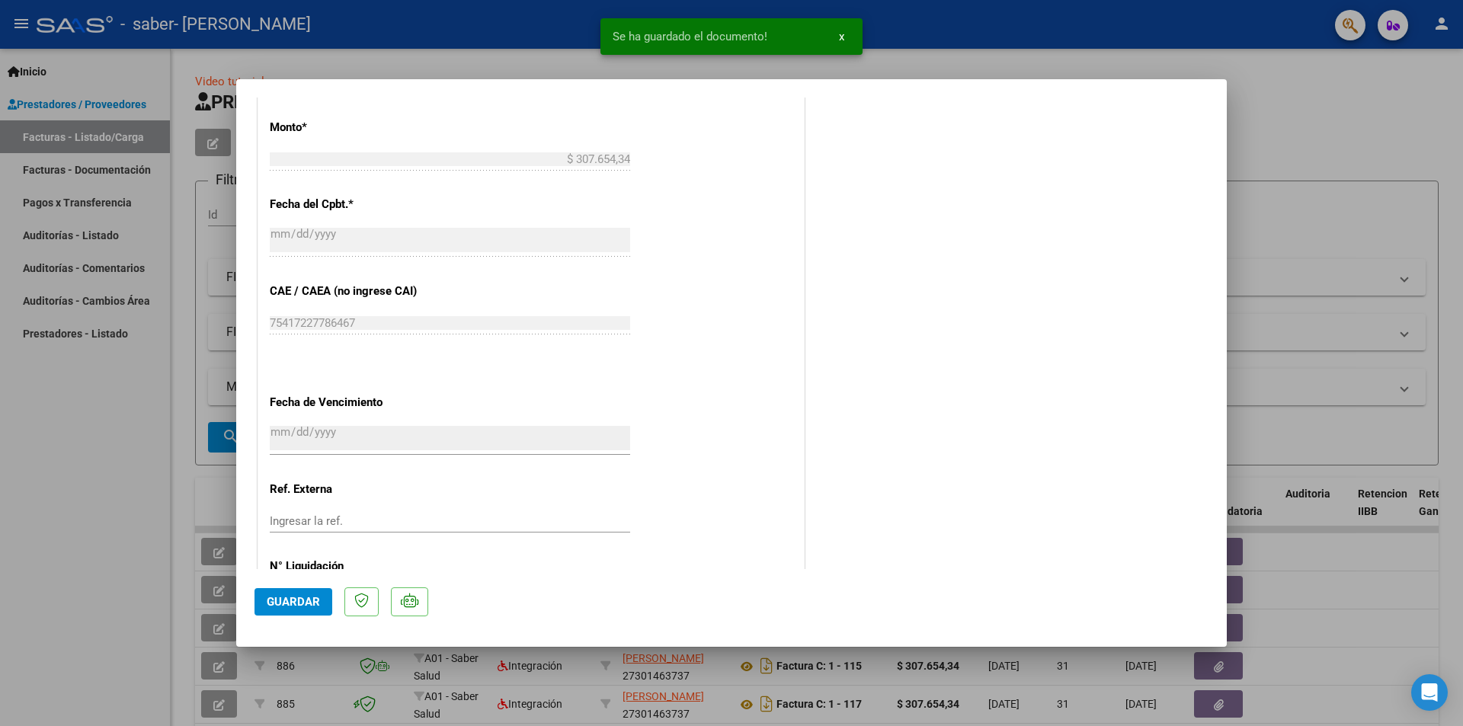
scroll to position [892, 0]
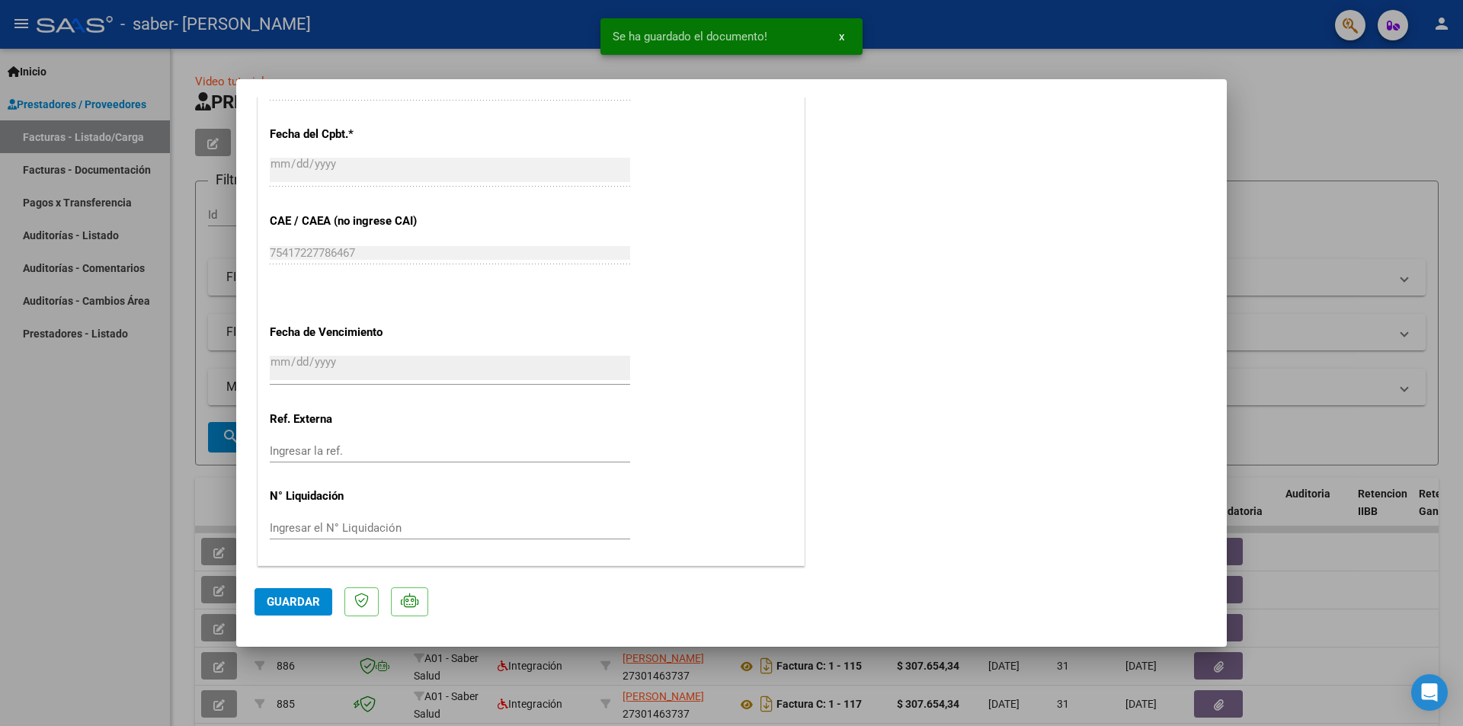
click at [279, 606] on span "Guardar" at bounding box center [293, 602] width 53 height 14
click at [285, 619] on mat-dialog-actions "Guardar" at bounding box center [731, 599] width 954 height 60
click at [288, 613] on button "Guardar" at bounding box center [293, 601] width 78 height 27
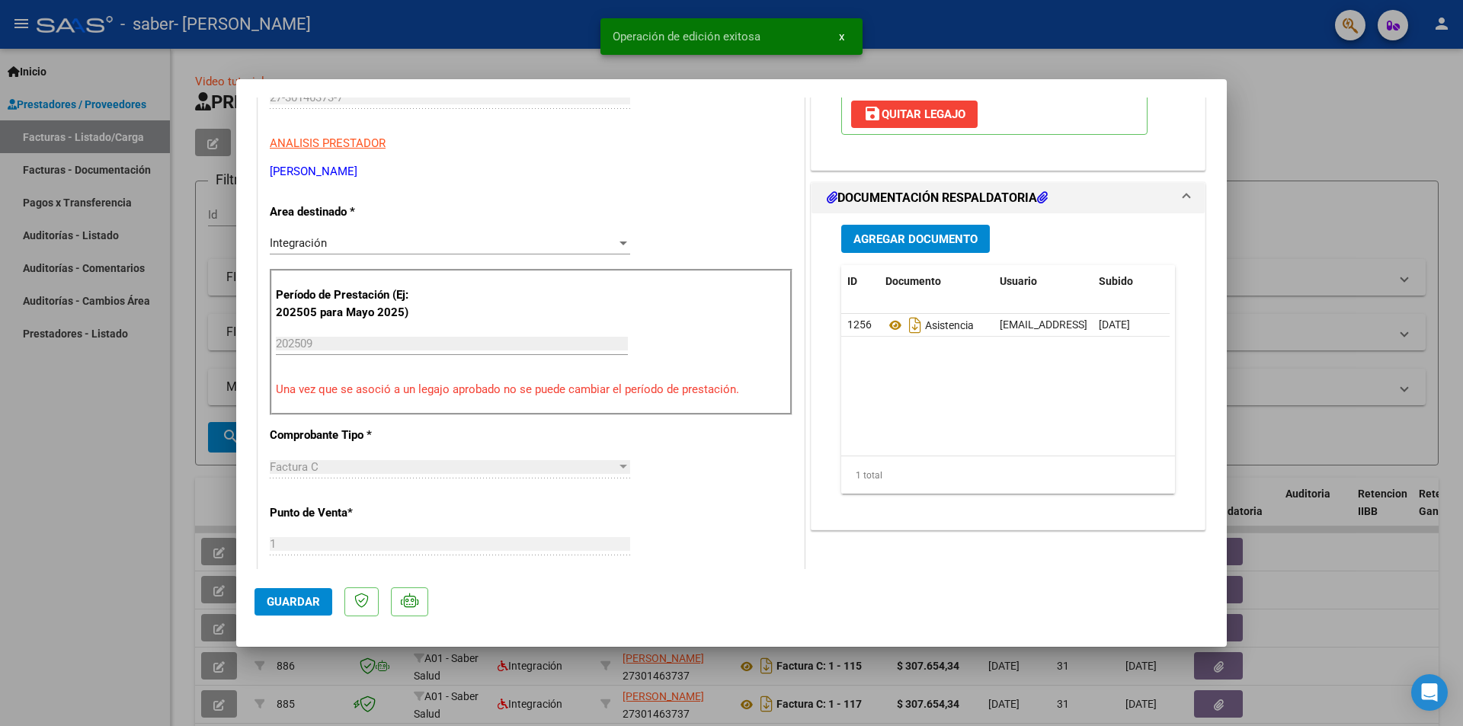
scroll to position [54, 0]
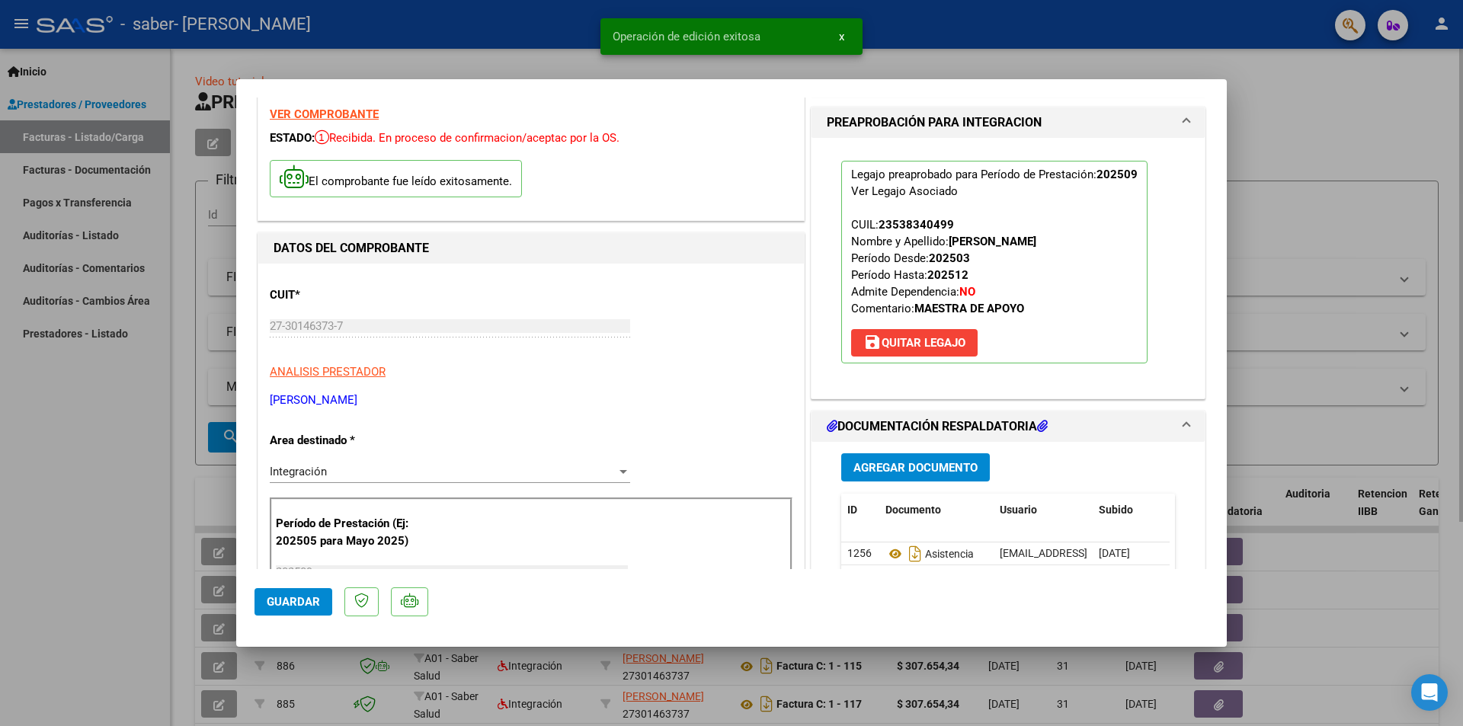
click at [1297, 132] on div at bounding box center [731, 363] width 1463 height 726
type input "$ 0,00"
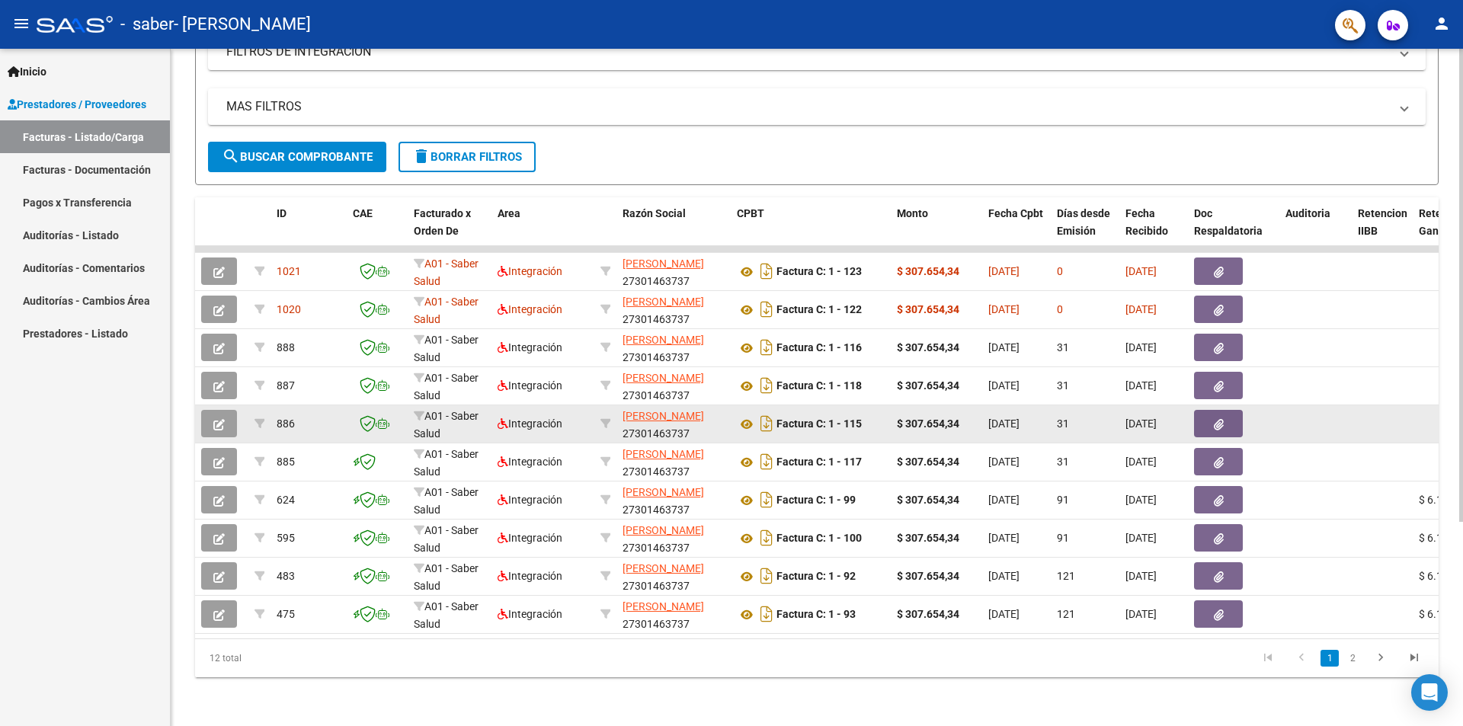
scroll to position [0, 0]
